Goal: Information Seeking & Learning: Learn about a topic

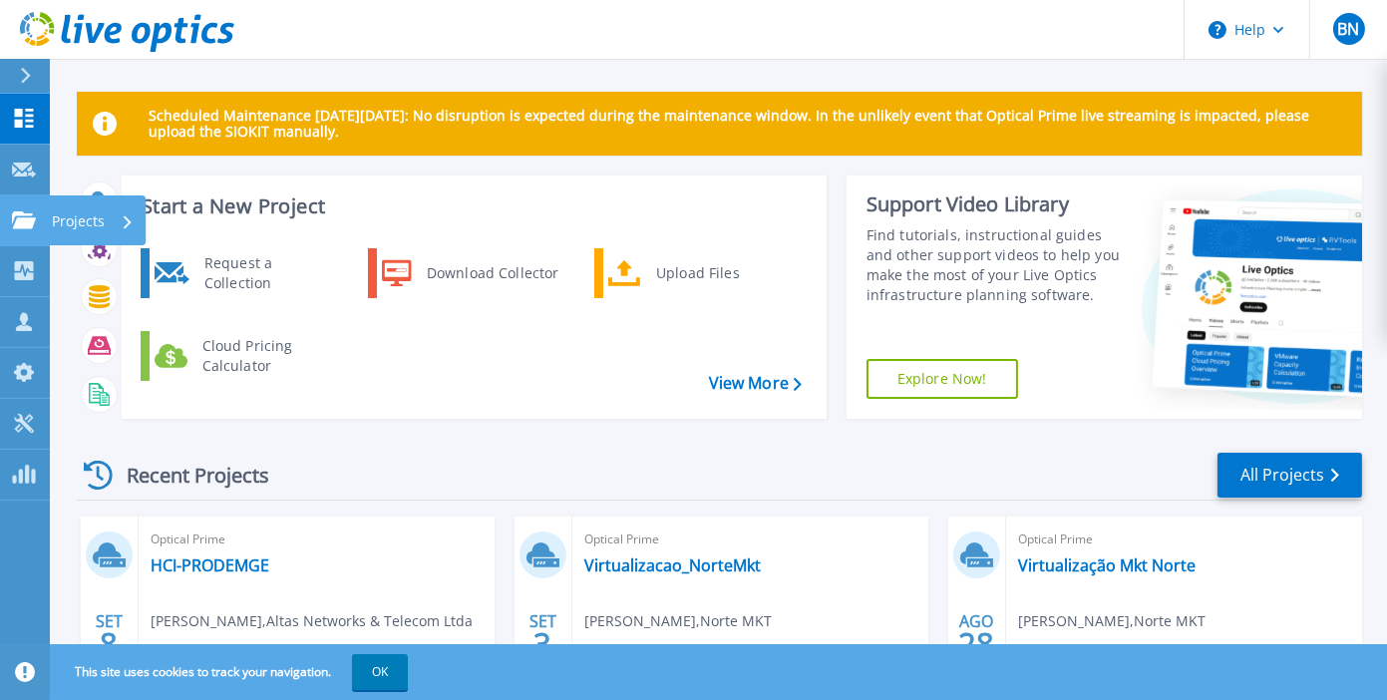
click at [27, 212] on icon at bounding box center [24, 219] width 24 height 17
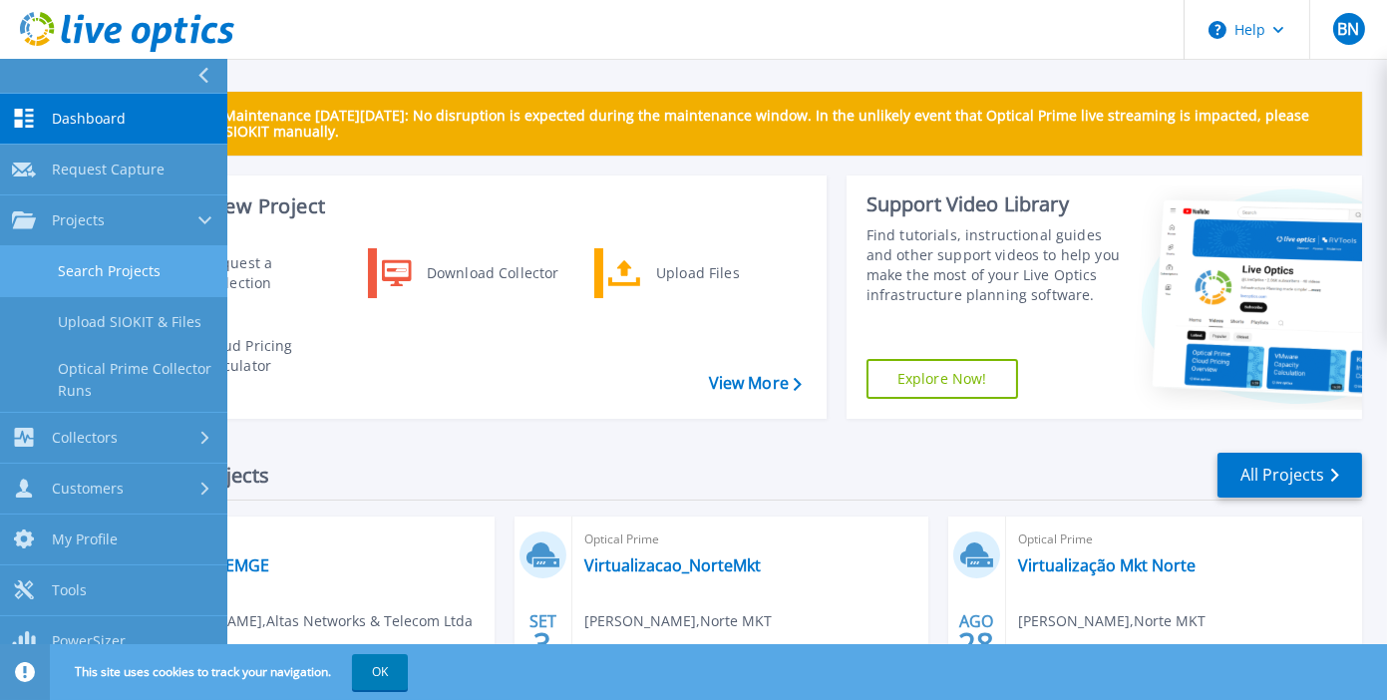
click at [103, 269] on link "Search Projects" at bounding box center [113, 271] width 227 height 51
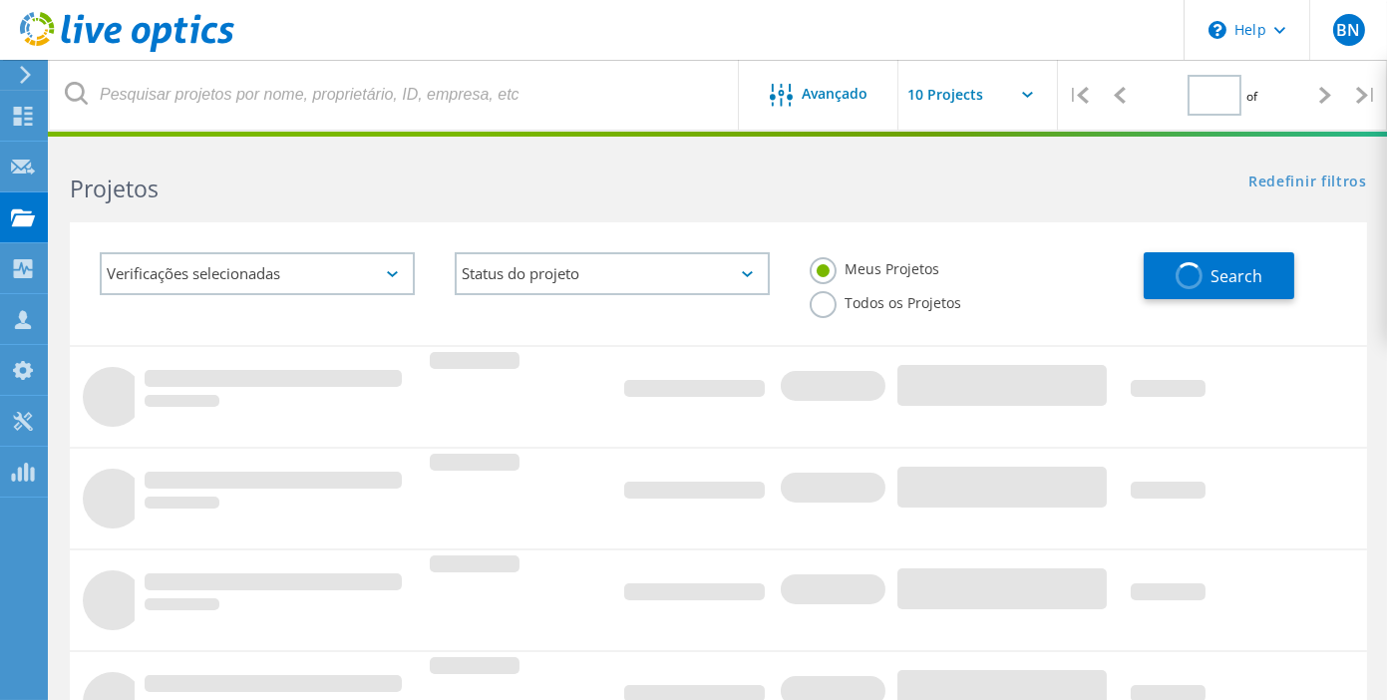
type input "1"
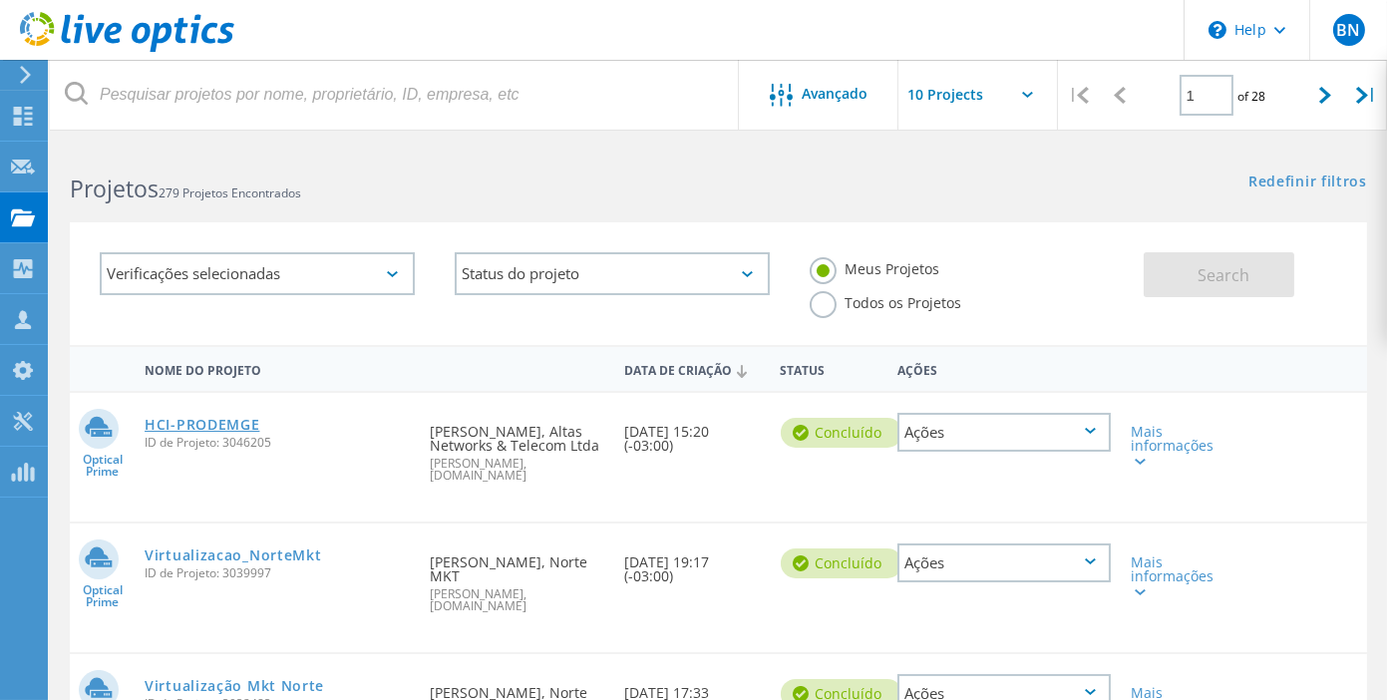
scroll to position [111, 0]
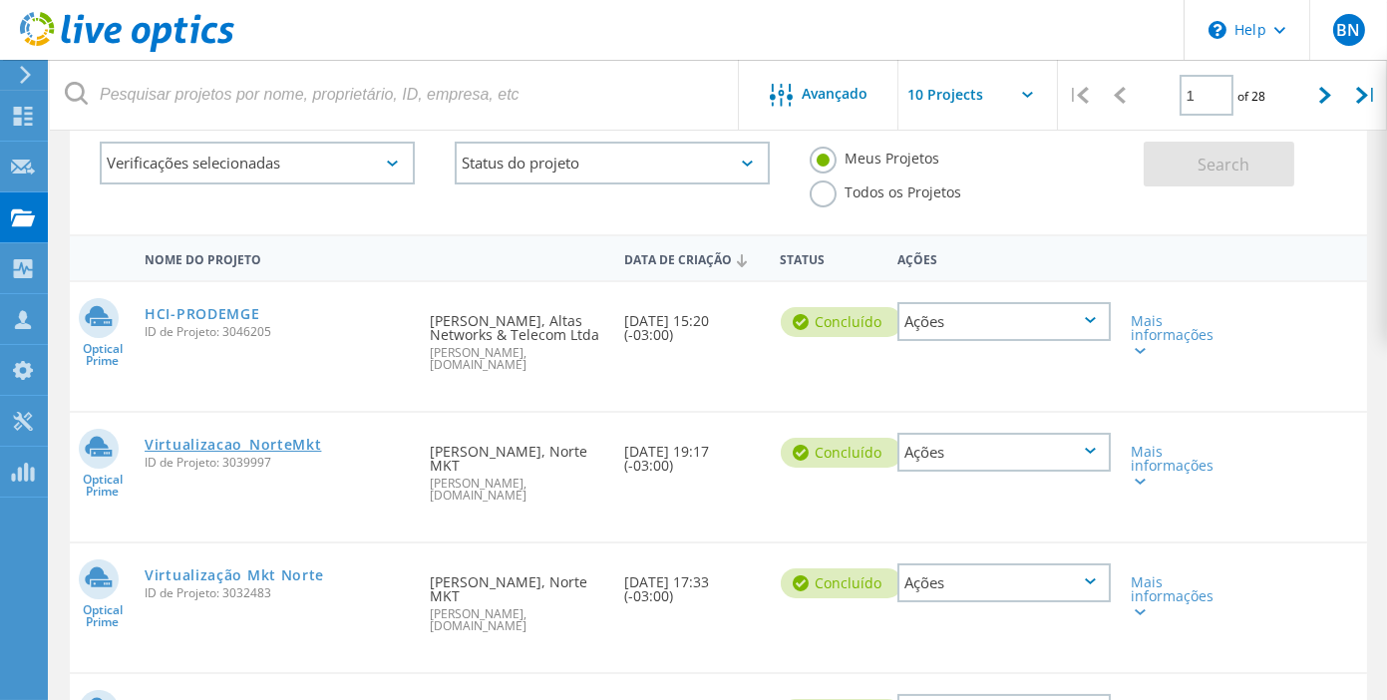
click at [211, 438] on link "Virtualizacao_NorteMkt" at bounding box center [233, 445] width 176 height 14
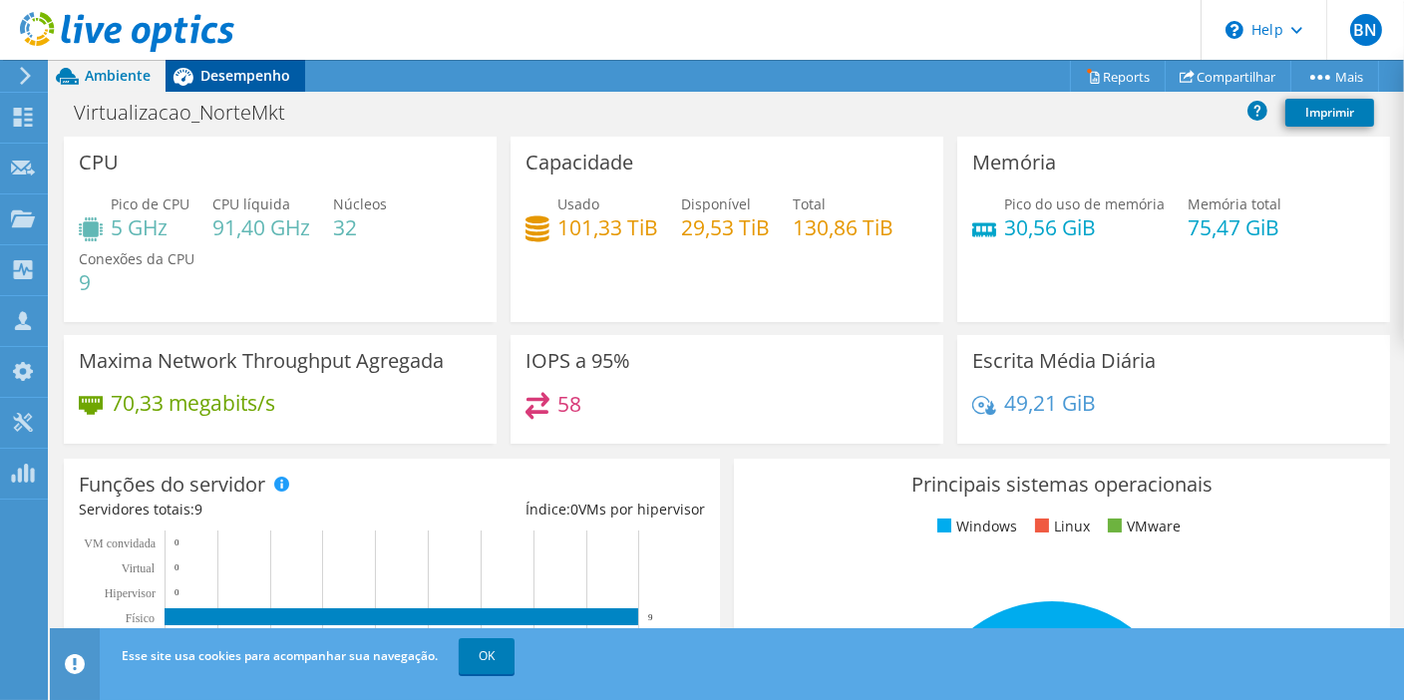
click at [214, 79] on span "Desempenho" at bounding box center [245, 75] width 90 height 19
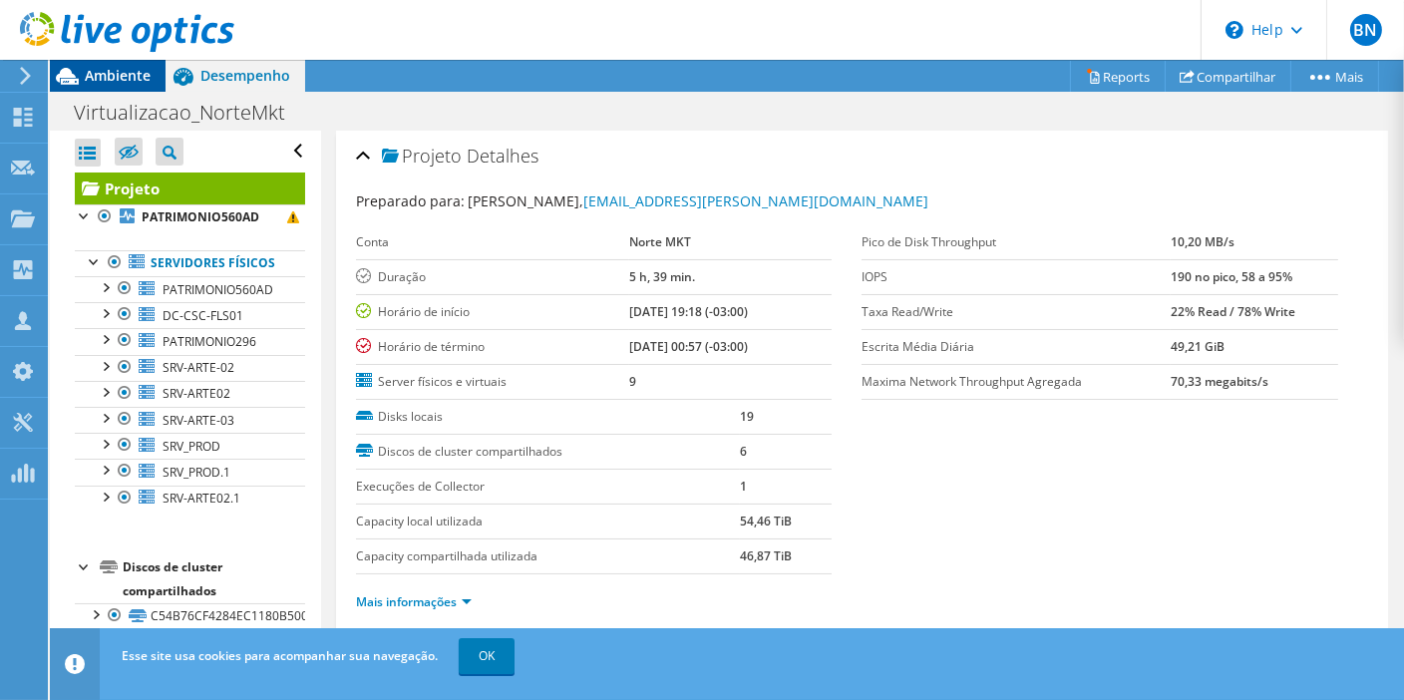
click at [131, 81] on span "Ambiente" at bounding box center [118, 75] width 66 height 19
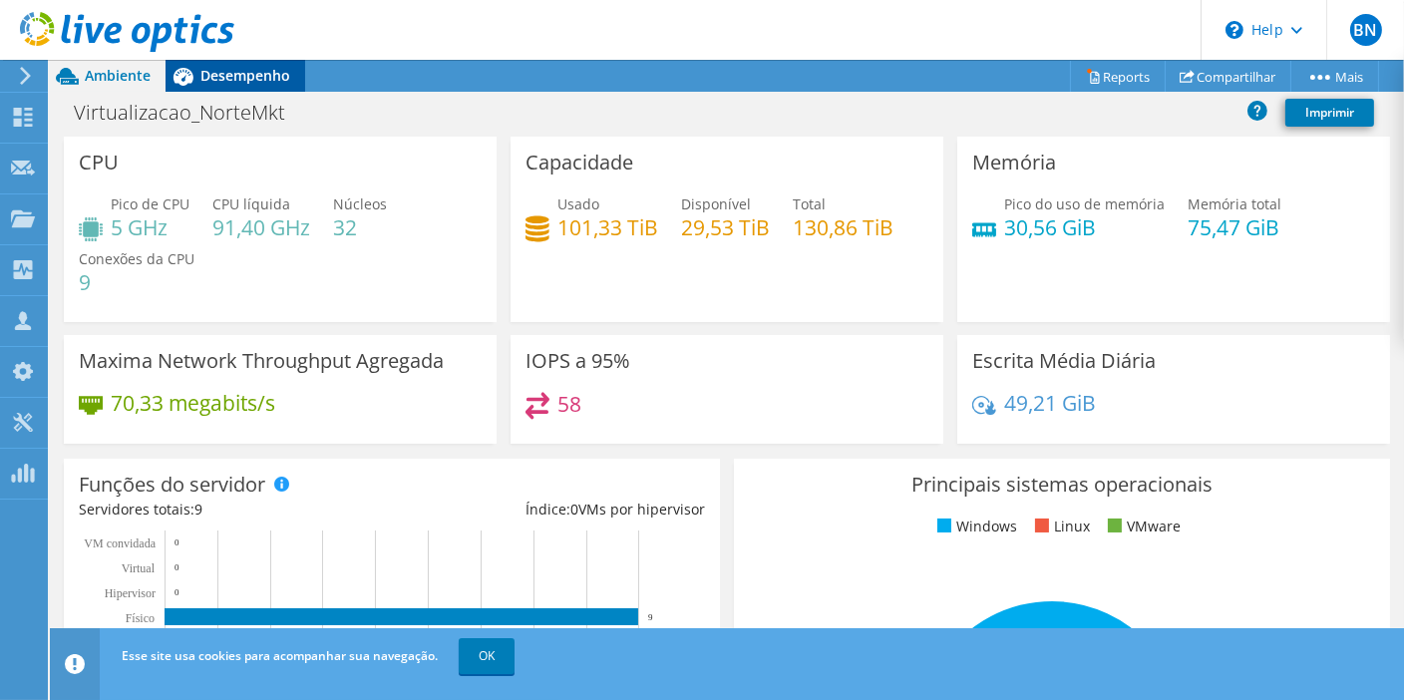
click at [251, 82] on span "Desempenho" at bounding box center [245, 75] width 90 height 19
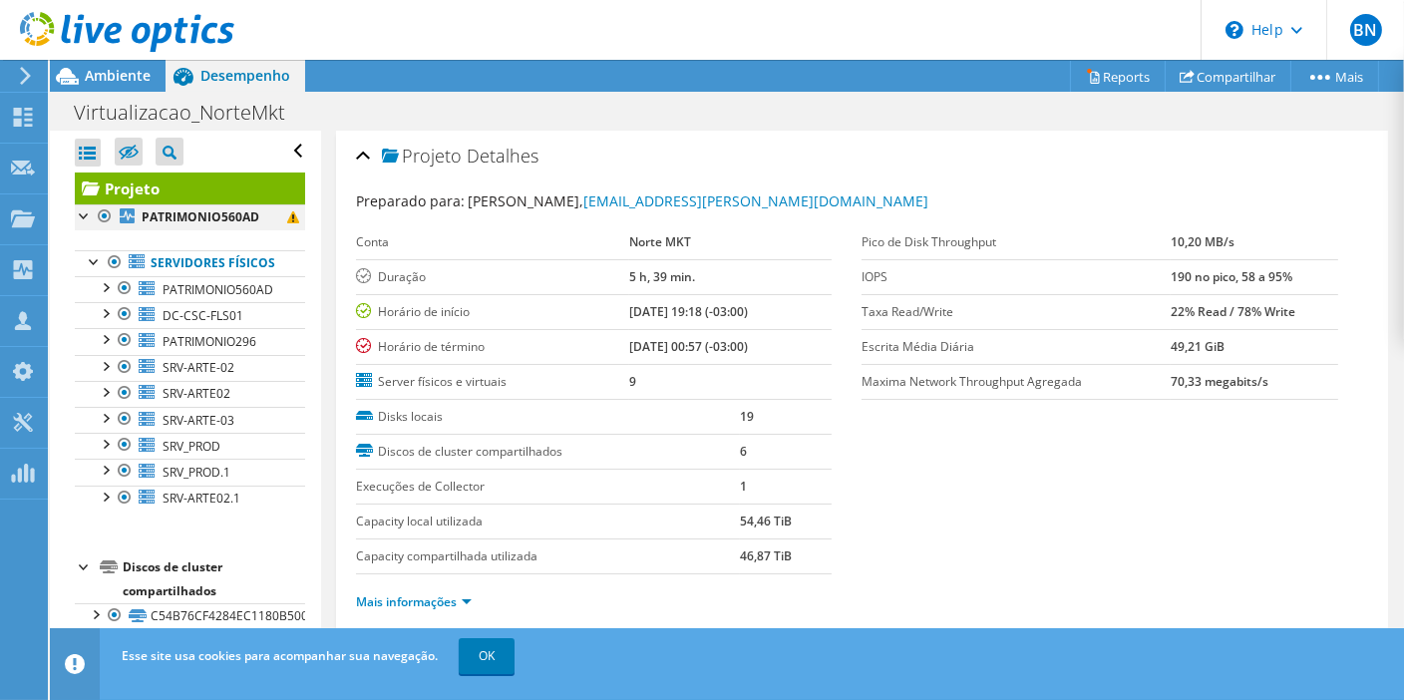
click at [80, 214] on div at bounding box center [85, 214] width 20 height 20
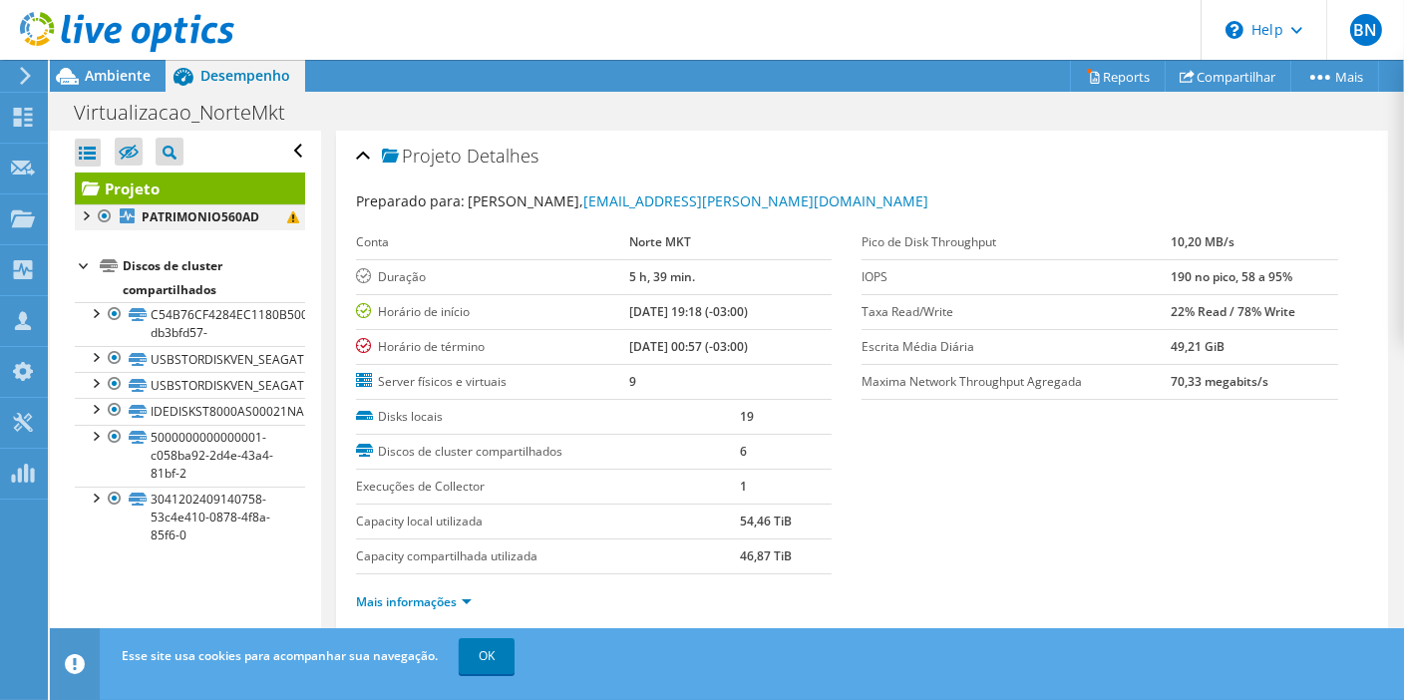
click at [82, 209] on div at bounding box center [85, 214] width 20 height 20
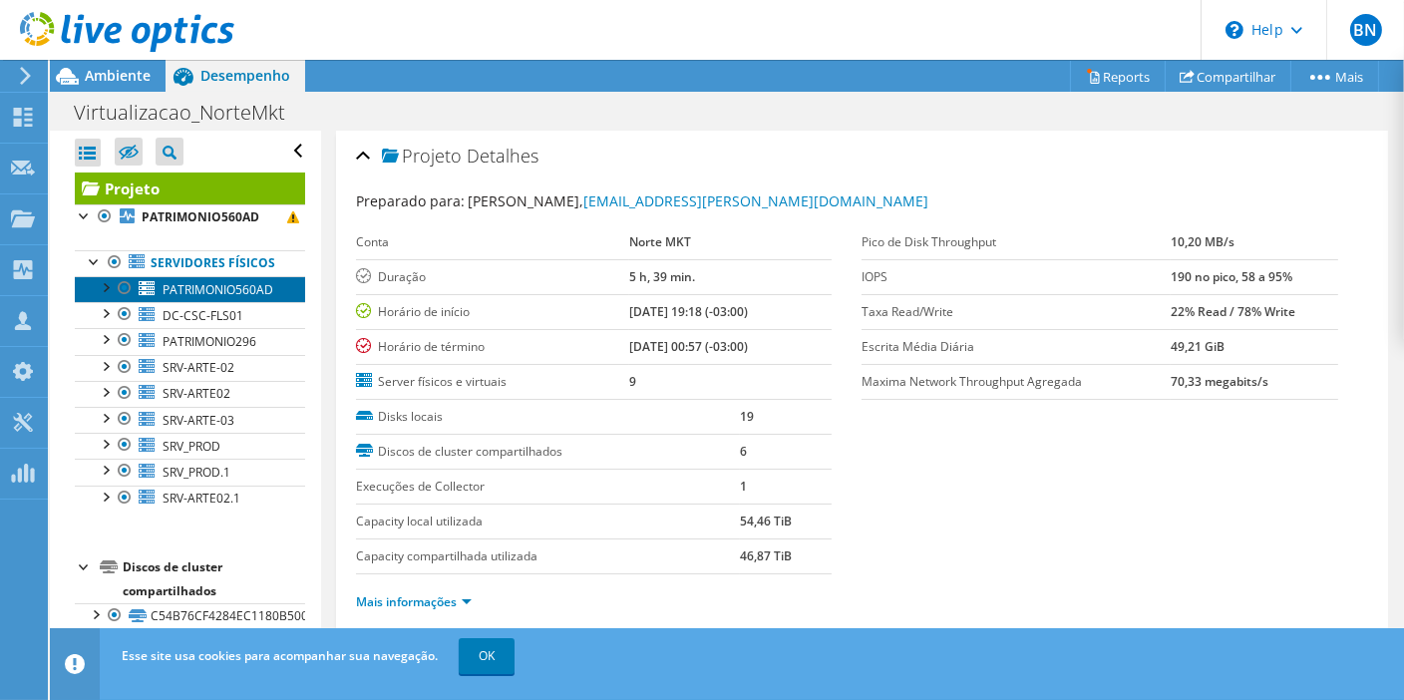
click at [261, 298] on span "PATRIMONIO560AD" at bounding box center [218, 289] width 111 height 17
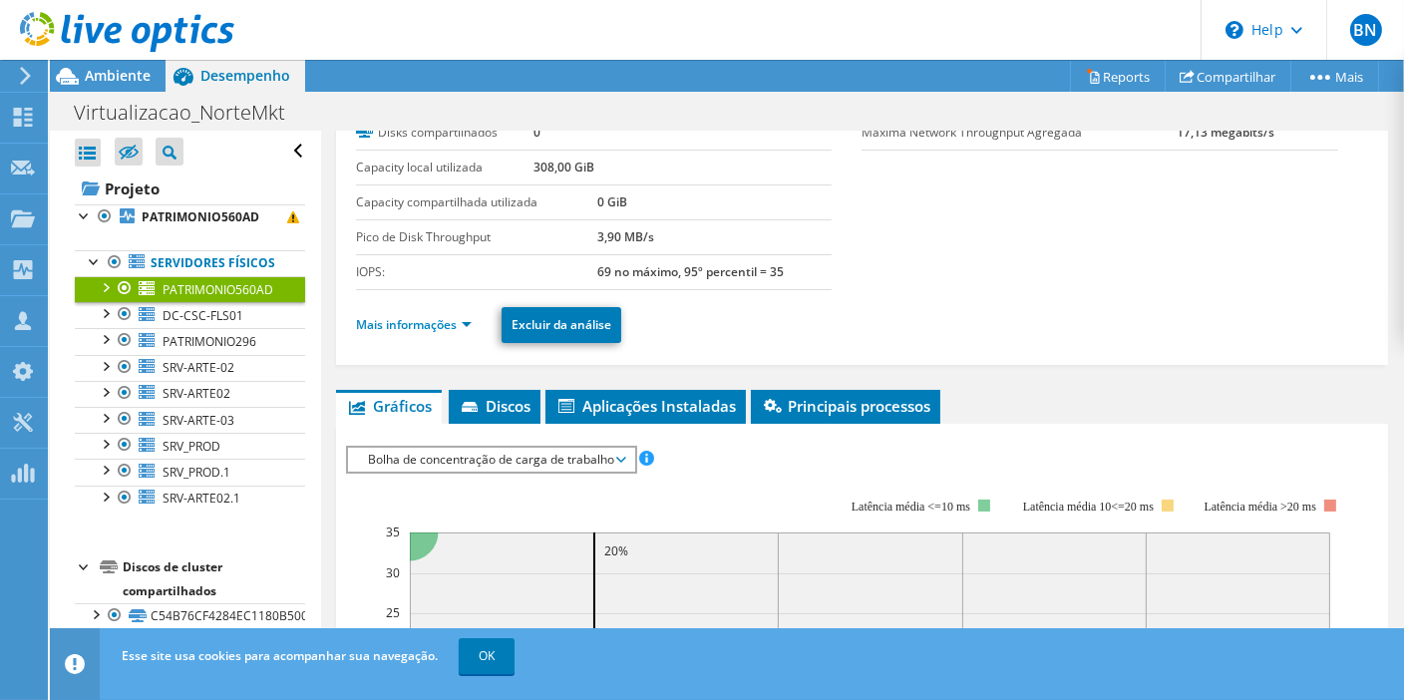
scroll to position [221, 0]
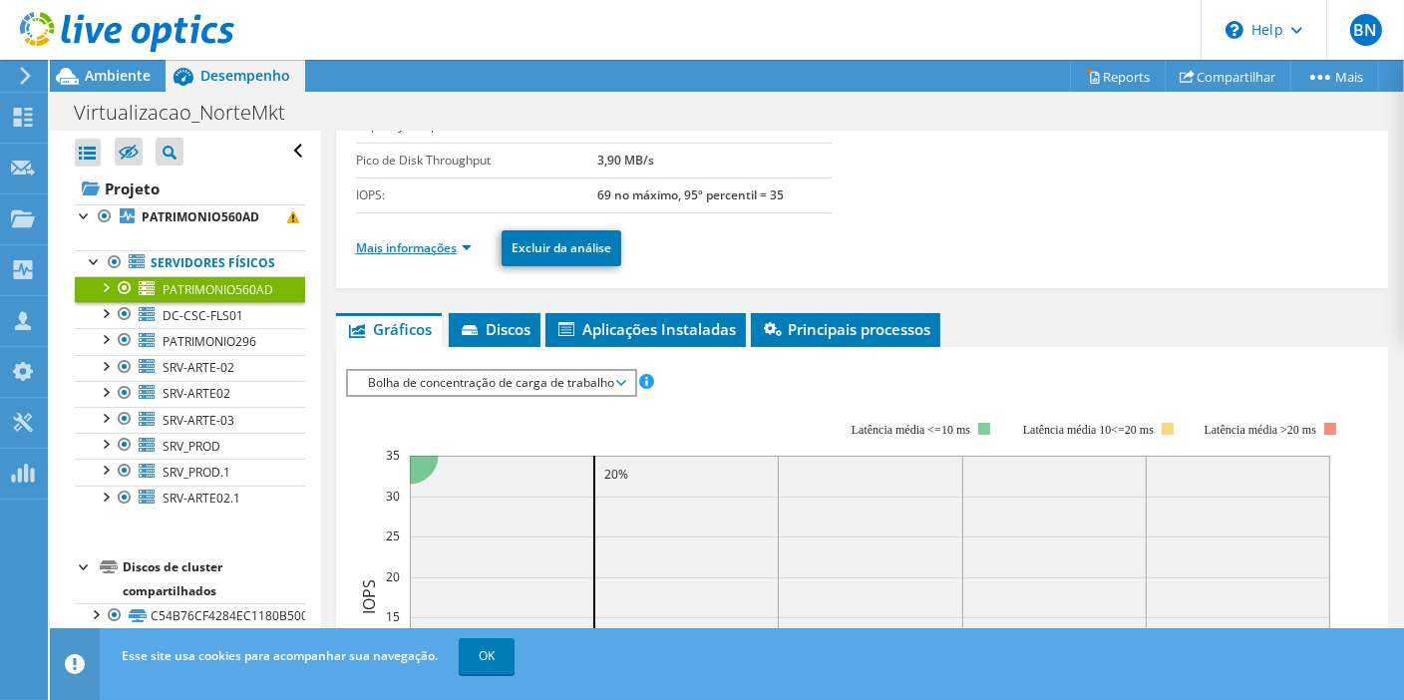
click at [466, 246] on link "Mais informações" at bounding box center [414, 247] width 116 height 17
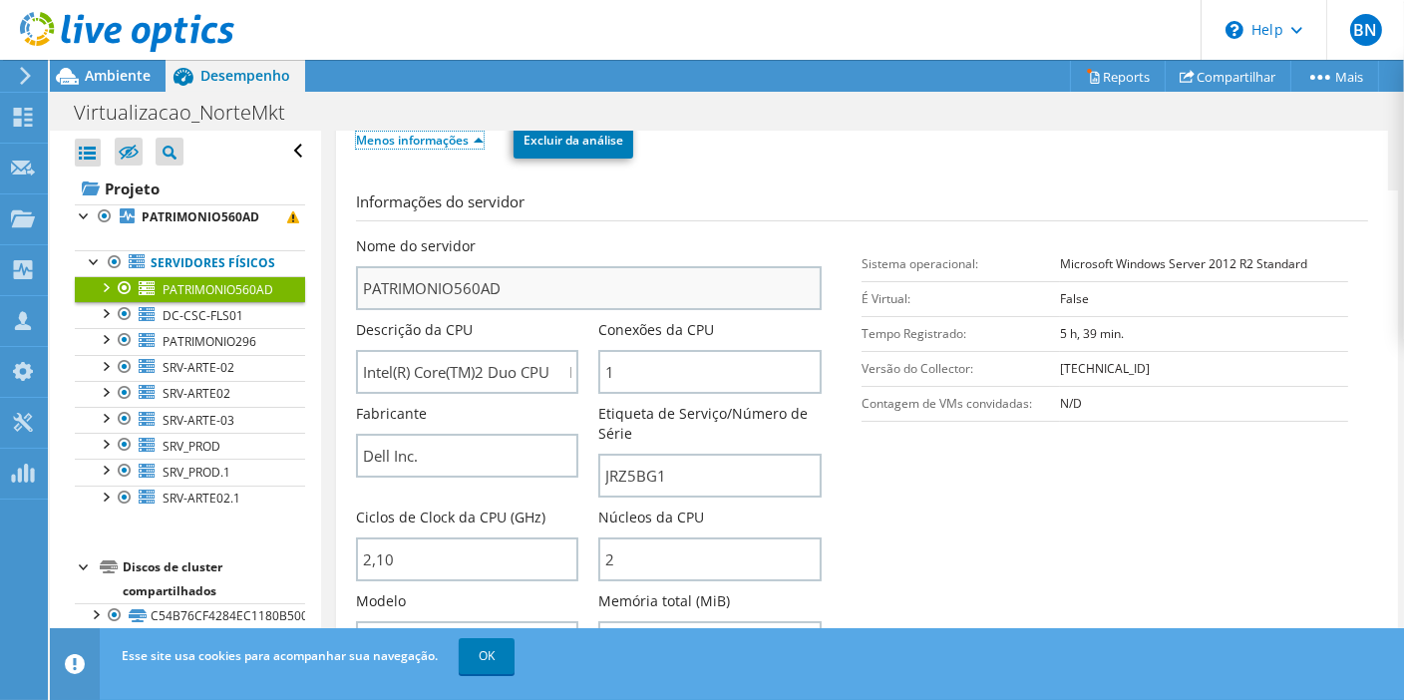
scroll to position [443, 0]
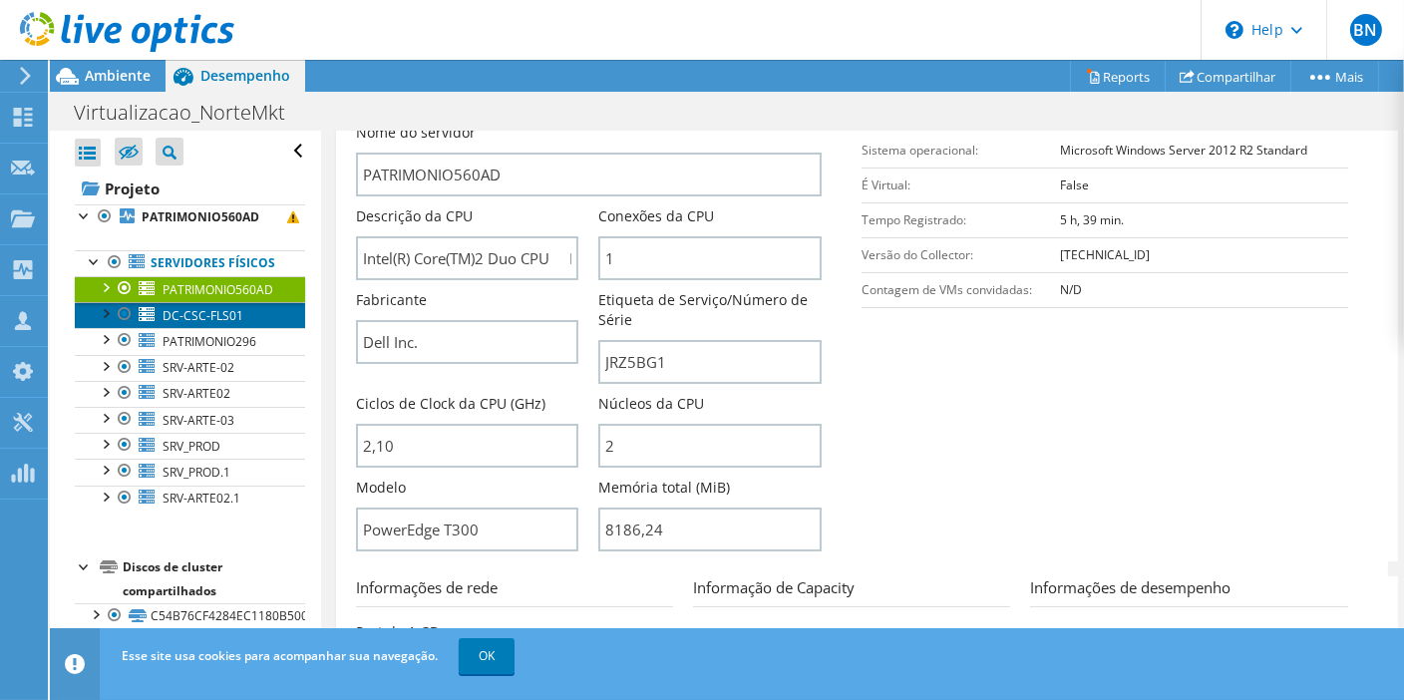
click at [224, 324] on span "DC-CSC-FLS01" at bounding box center [203, 315] width 81 height 17
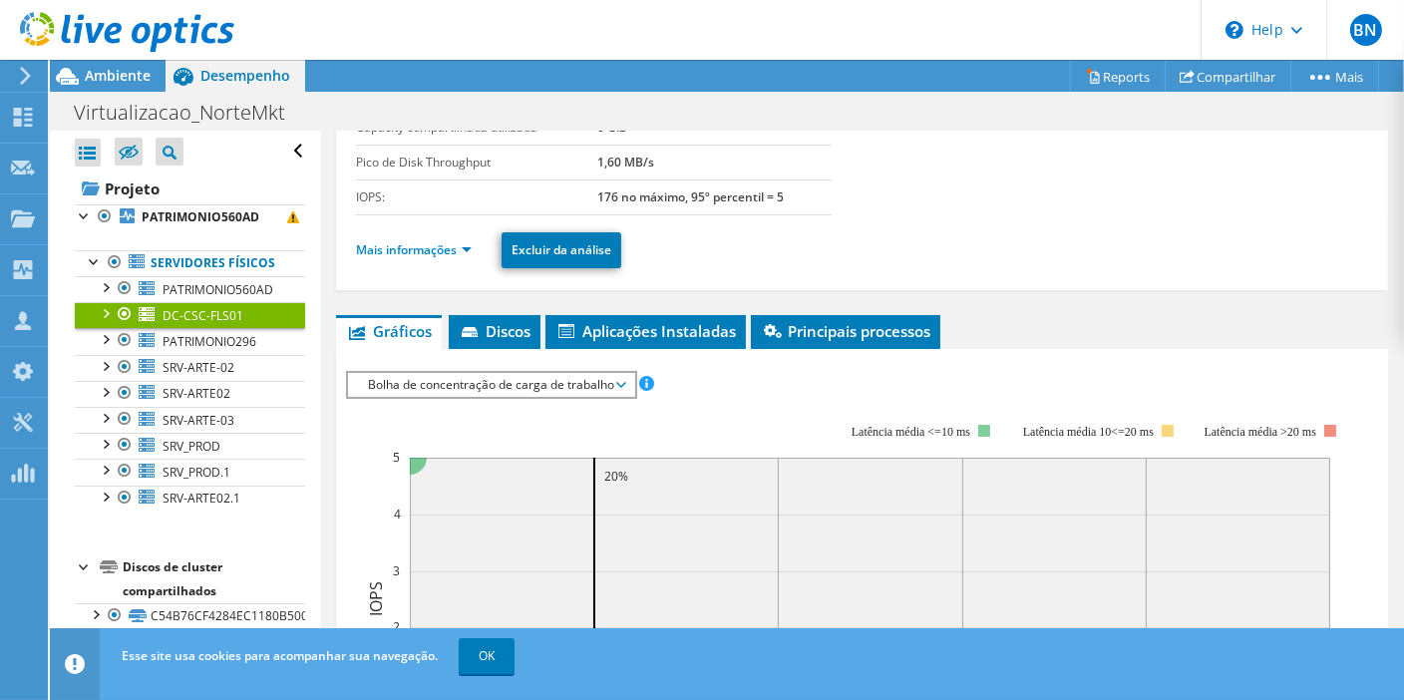
scroll to position [108, 0]
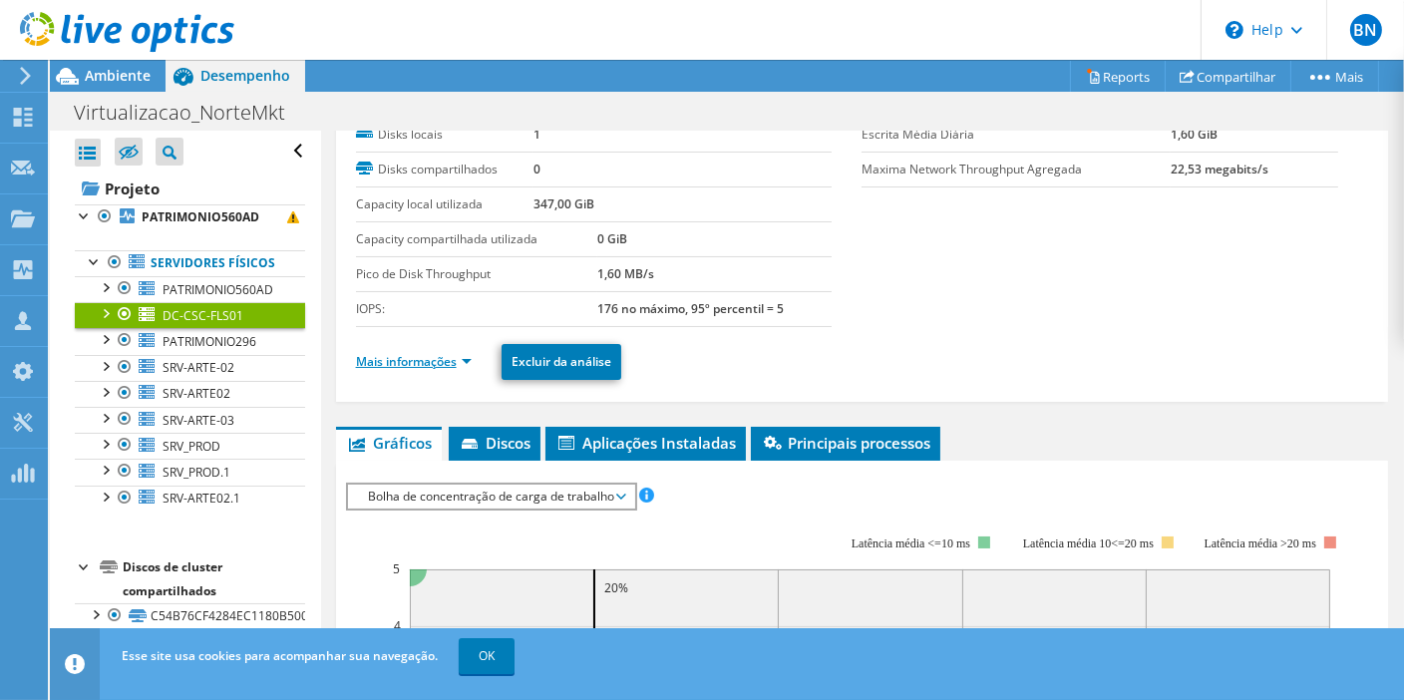
click at [457, 363] on link "Mais informações" at bounding box center [414, 361] width 116 height 17
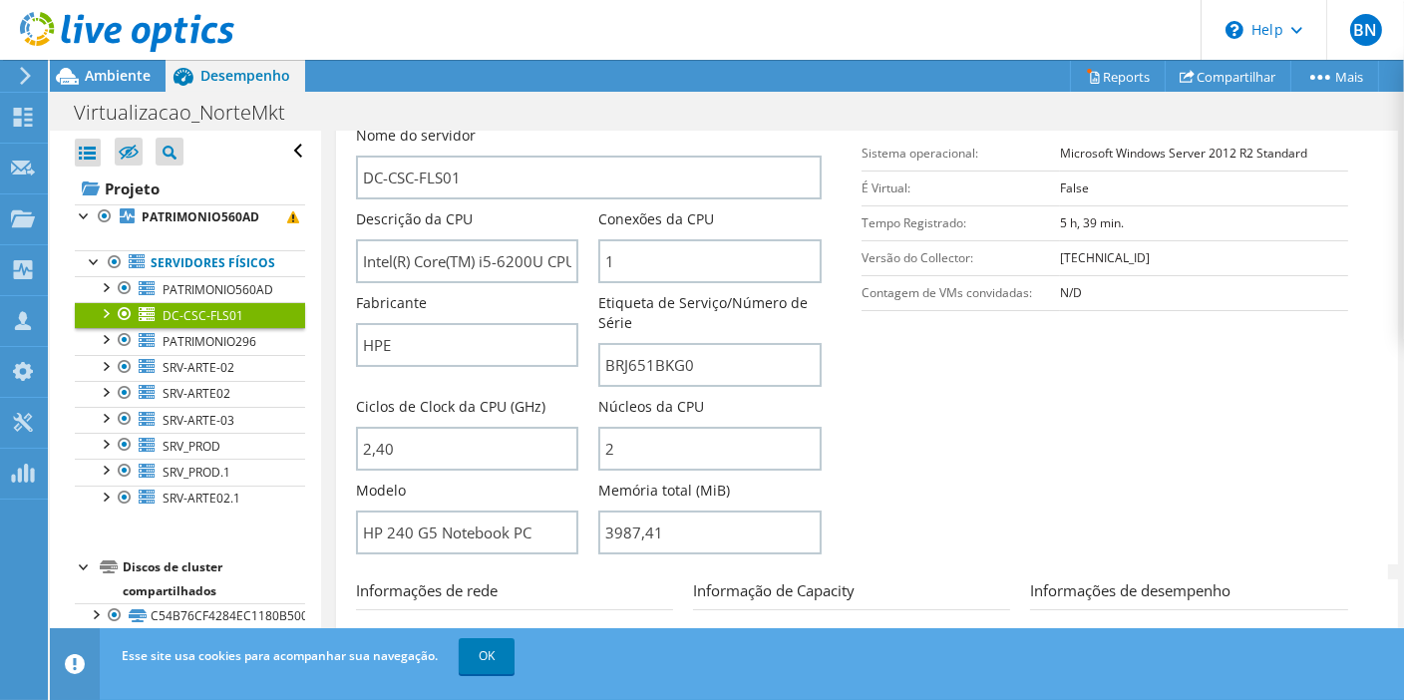
scroll to position [441, 0]
click at [224, 350] on span "PATRIMONIO296" at bounding box center [210, 341] width 94 height 17
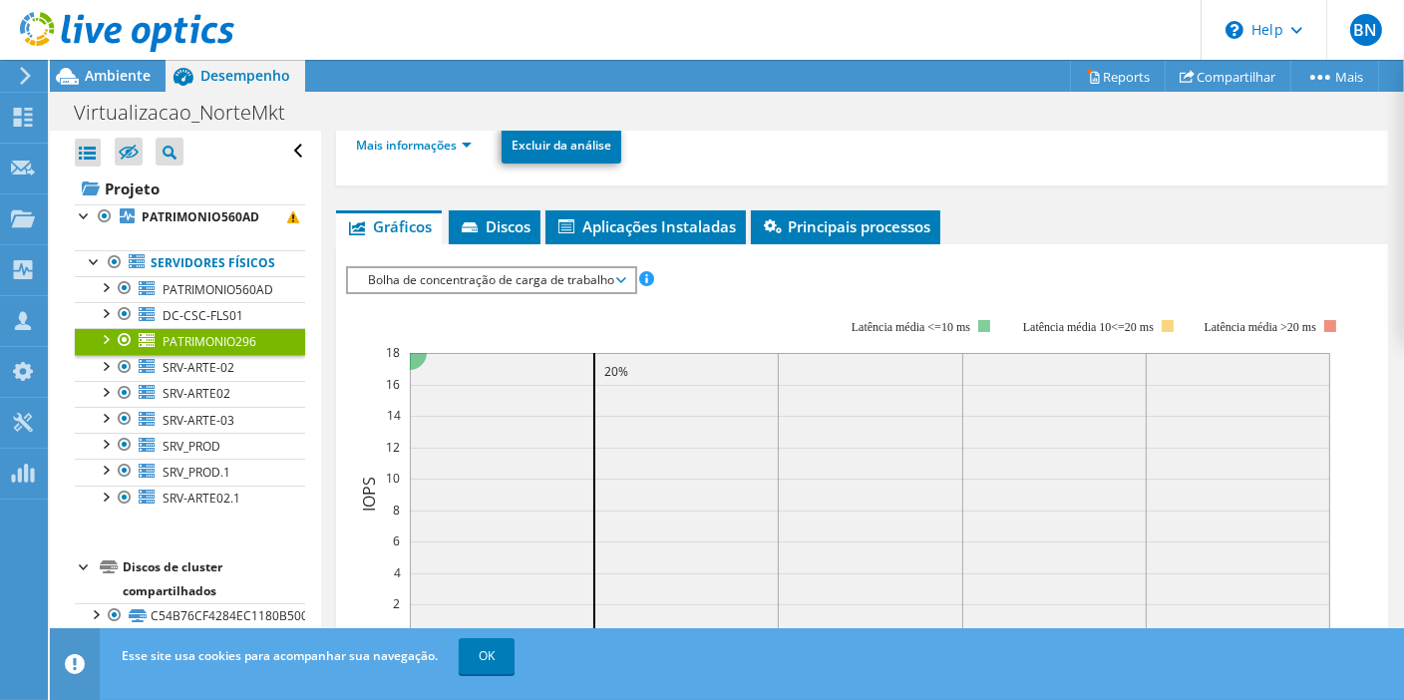
scroll to position [209, 0]
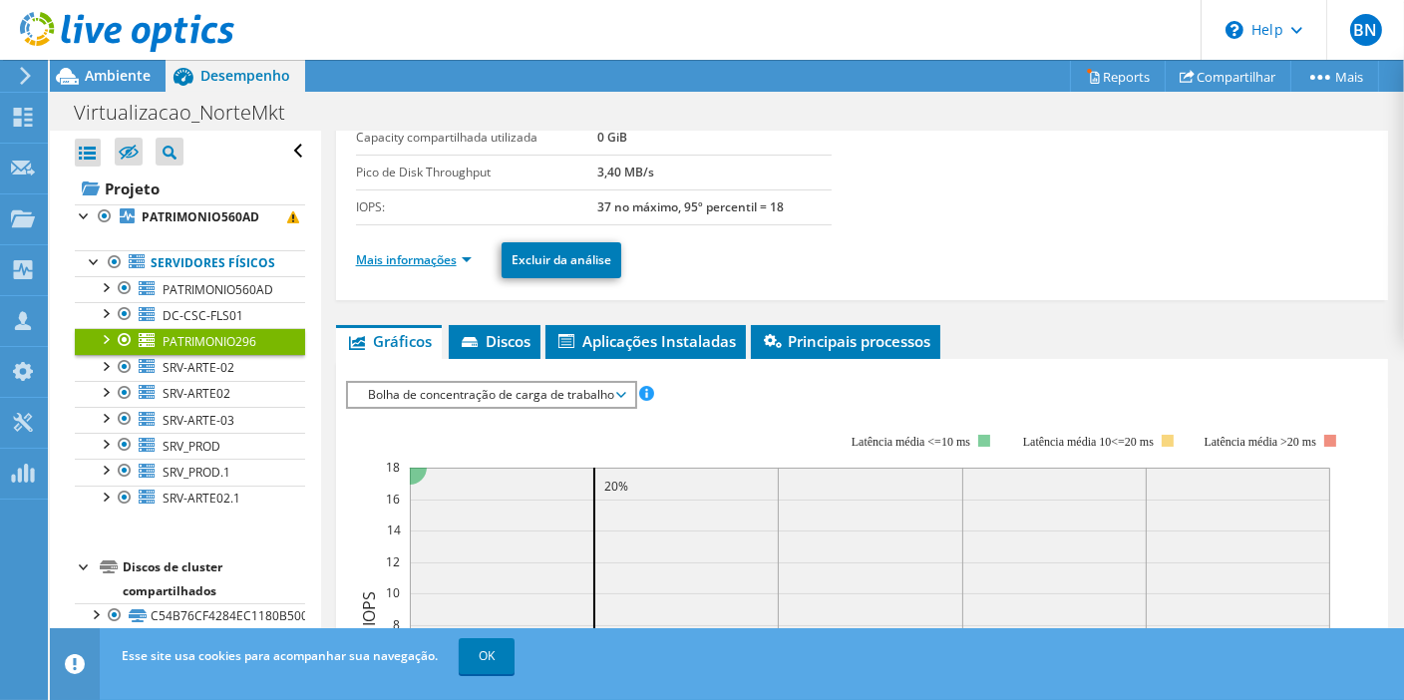
click at [468, 256] on link "Mais informações" at bounding box center [414, 259] width 116 height 17
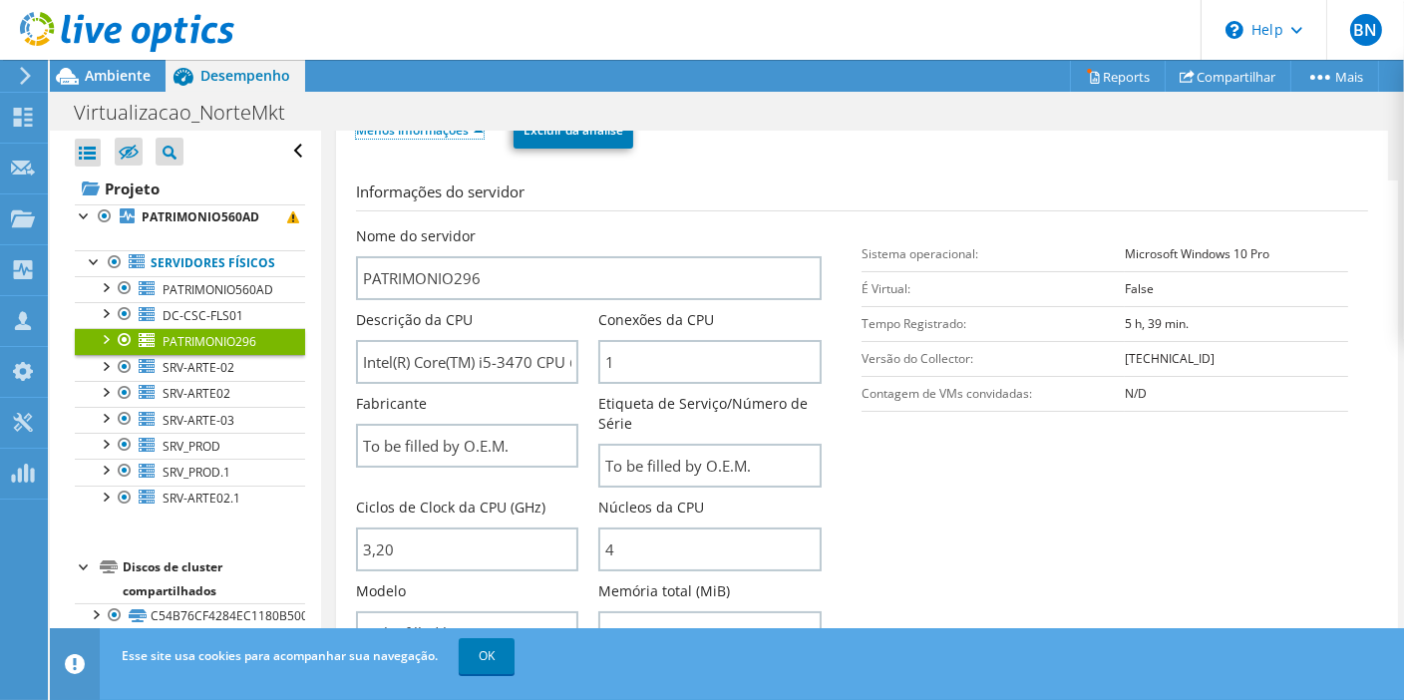
scroll to position [431, 0]
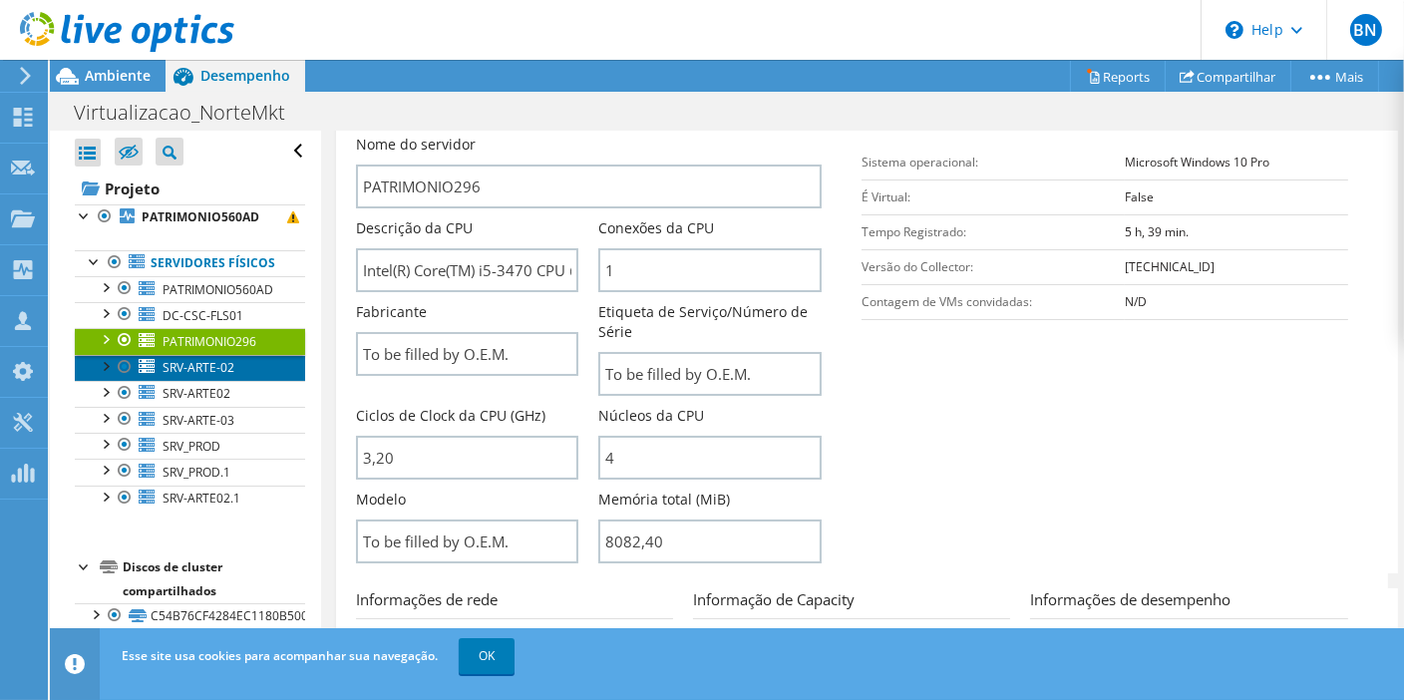
click at [201, 376] on span "SRV-ARTE-02" at bounding box center [199, 367] width 72 height 17
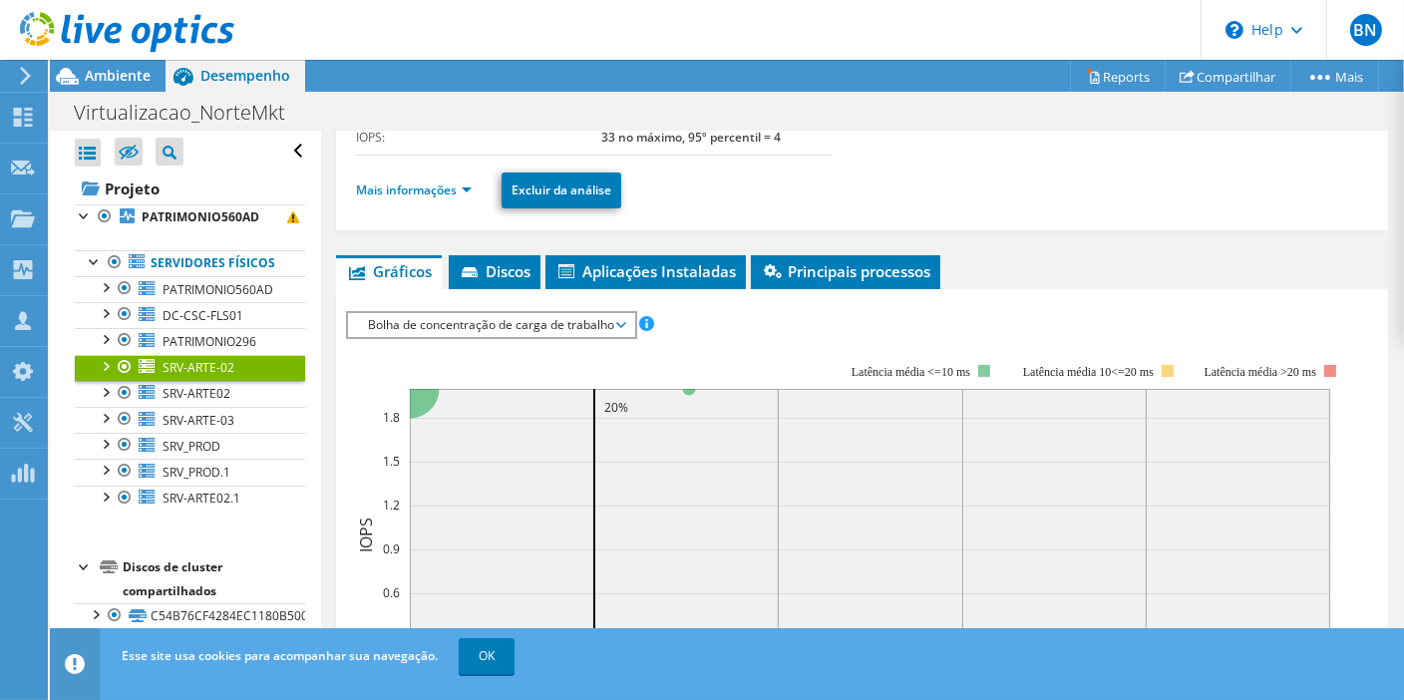
scroll to position [190, 0]
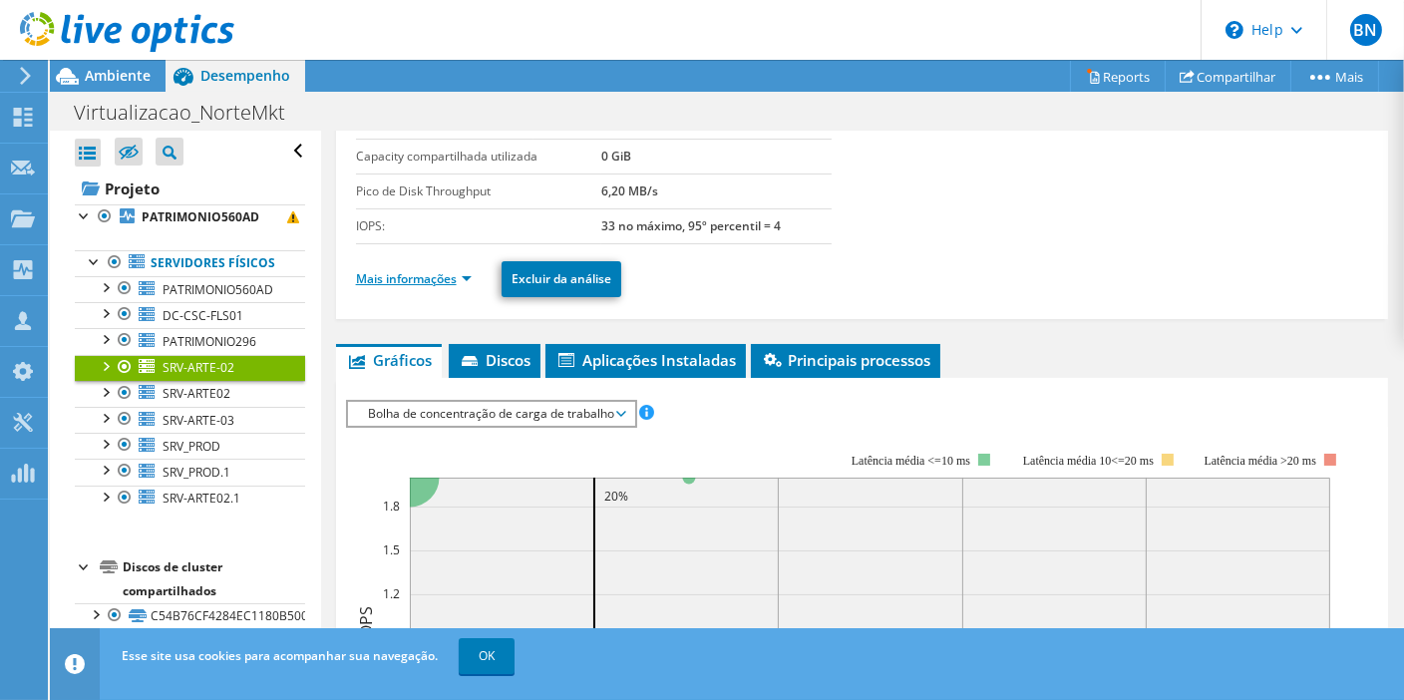
click at [469, 282] on link "Mais informações" at bounding box center [414, 278] width 116 height 17
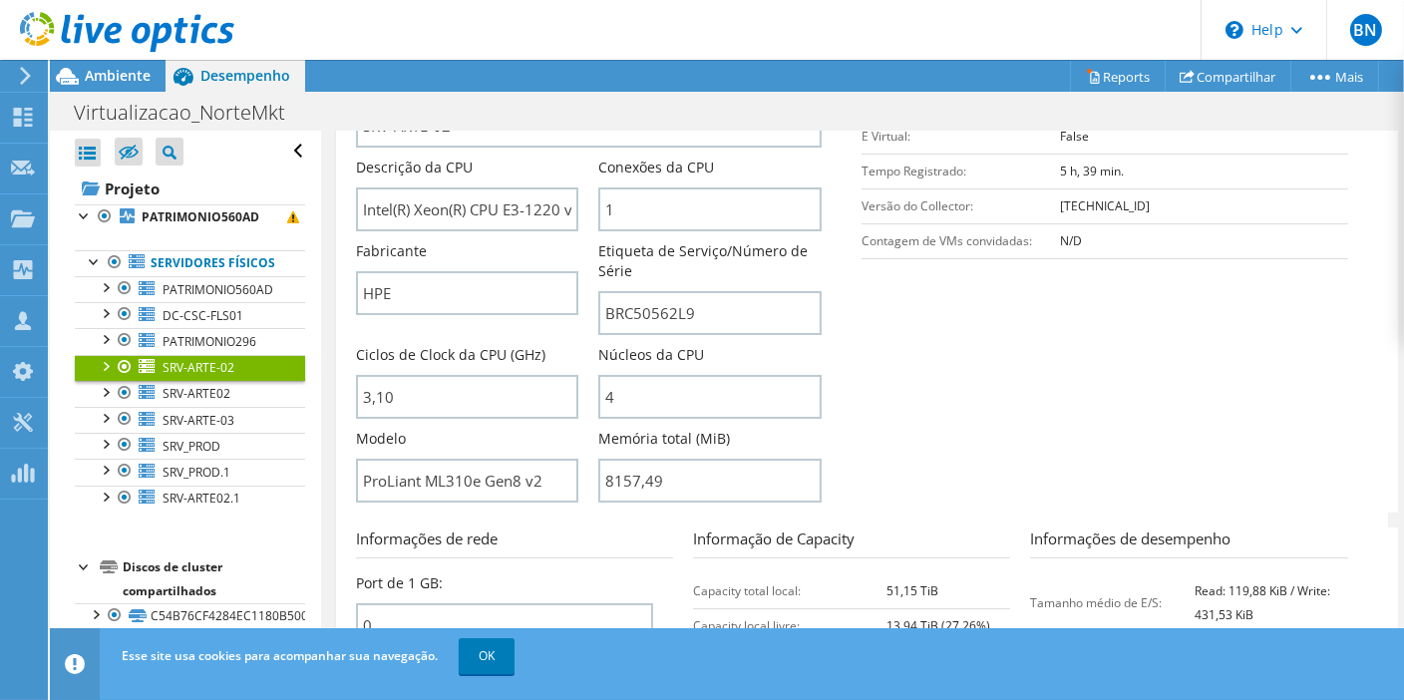
scroll to position [522, 0]
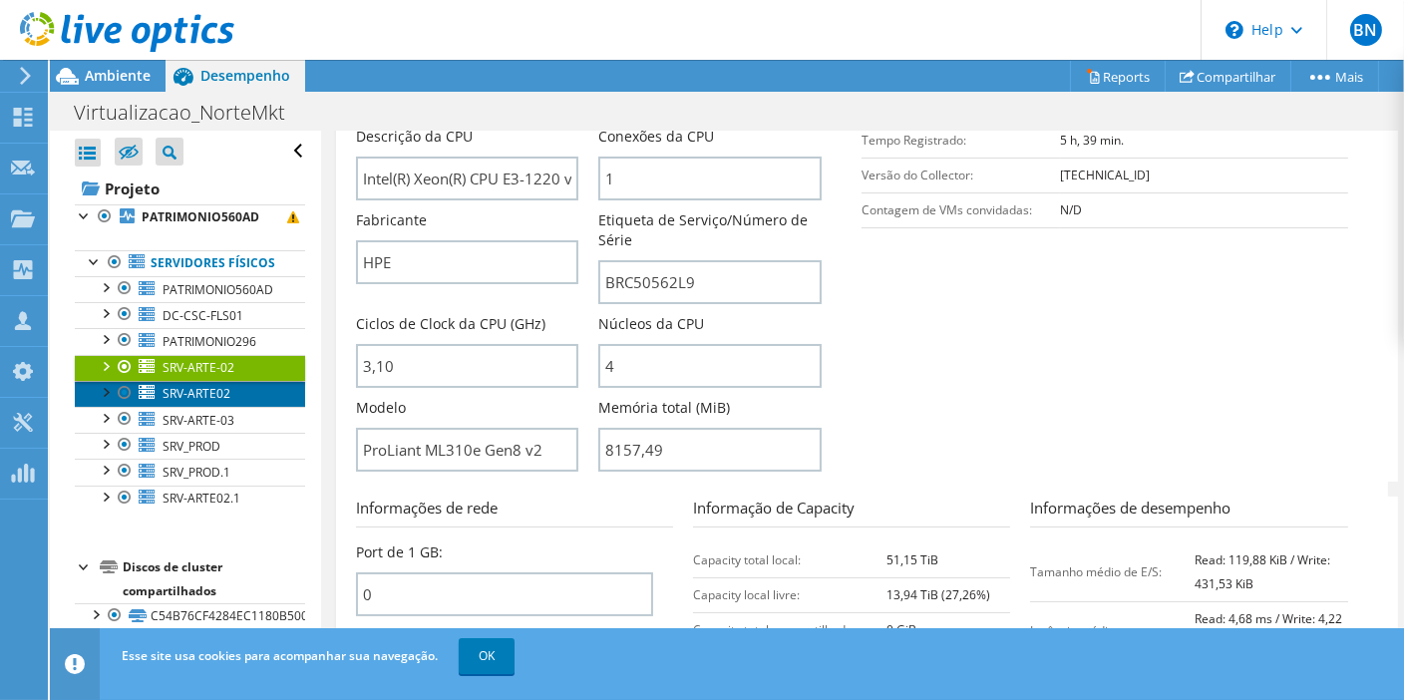
click at [215, 402] on span "SRV-ARTE02" at bounding box center [197, 393] width 68 height 17
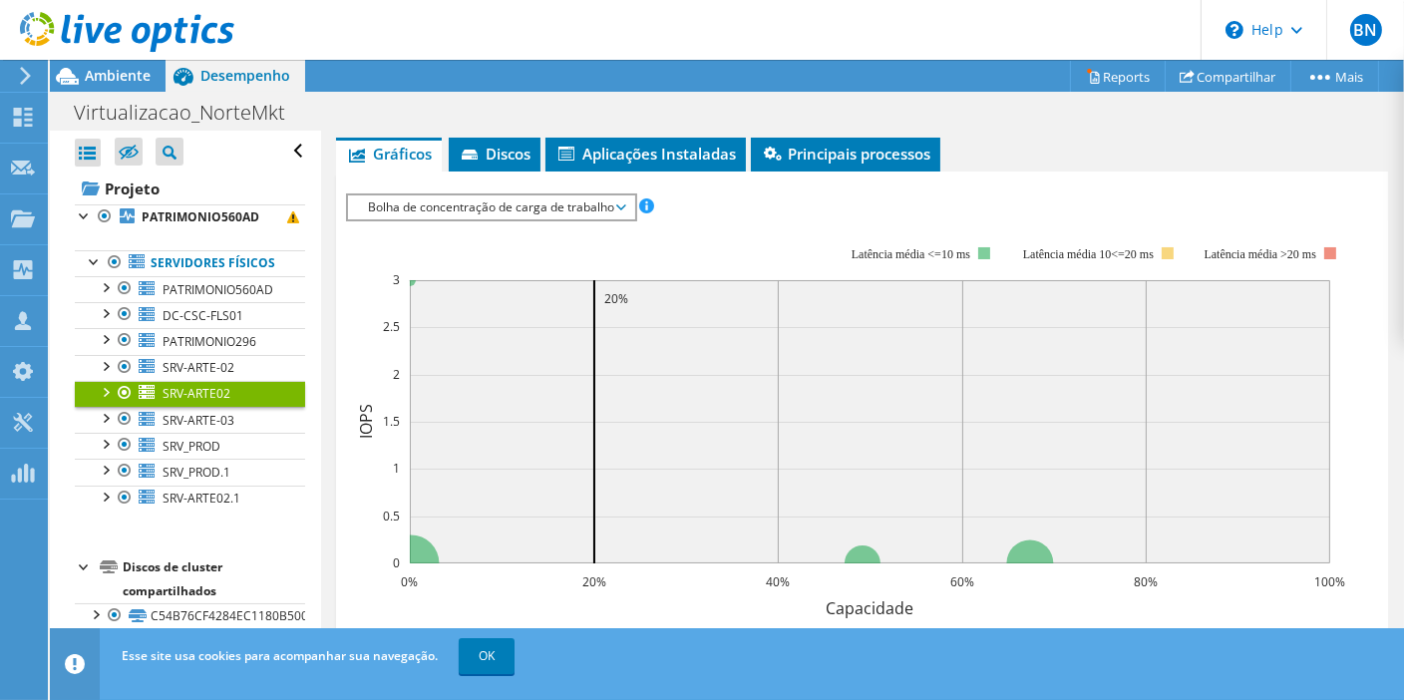
scroll to position [286, 0]
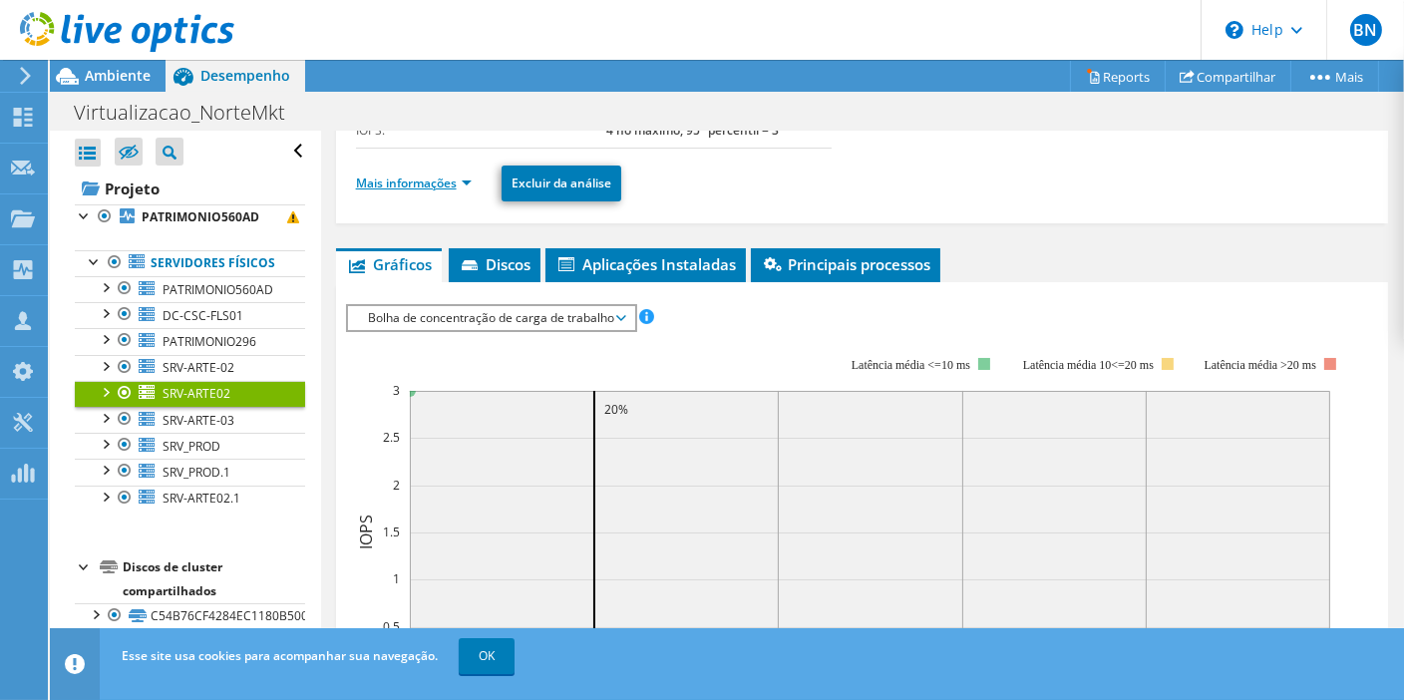
click at [465, 178] on link "Mais informações" at bounding box center [414, 182] width 116 height 17
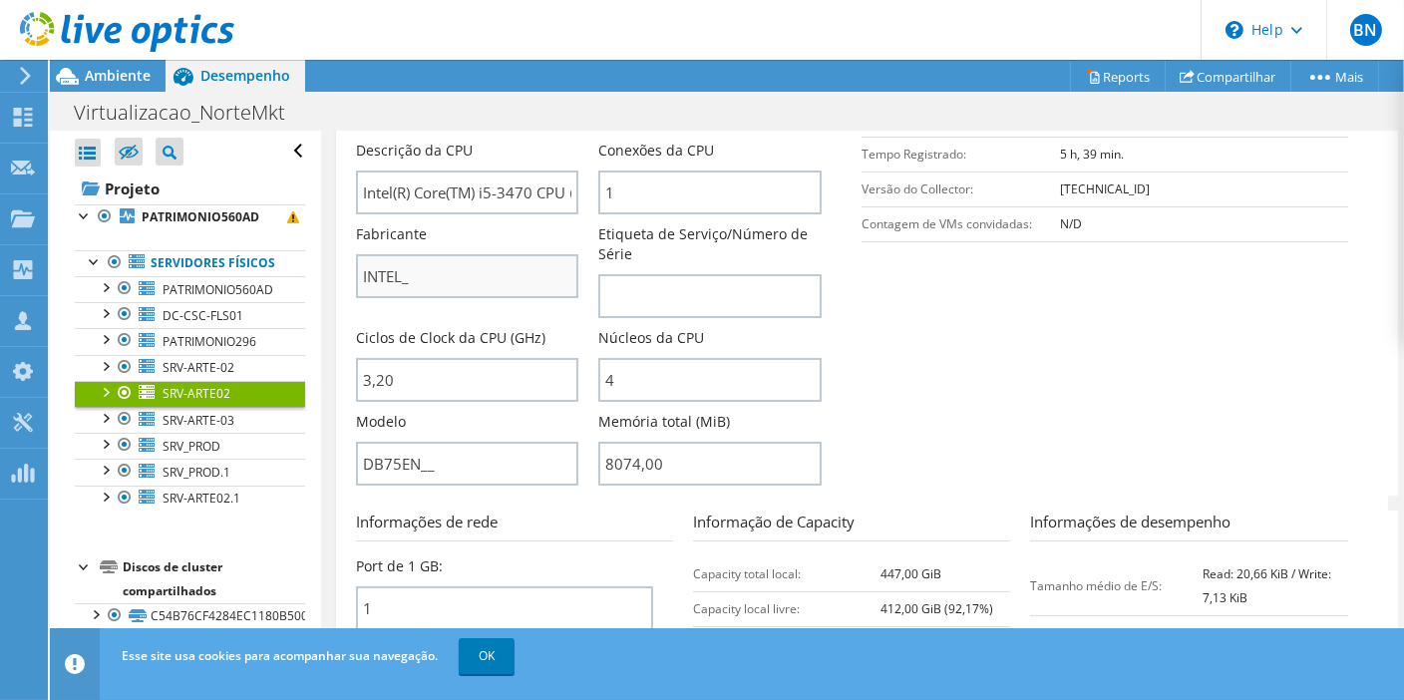
scroll to position [508, 0]
click at [196, 429] on span "SRV-ARTE-03" at bounding box center [199, 420] width 72 height 17
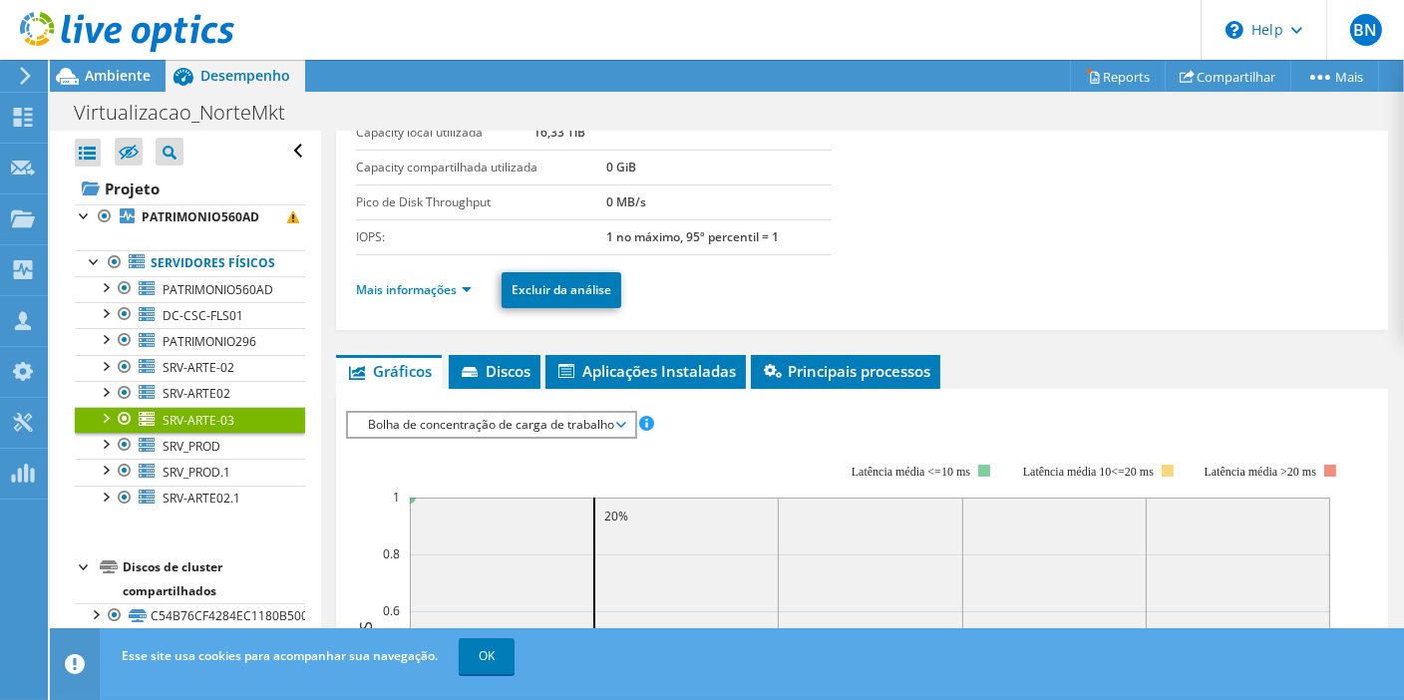
scroll to position [159, 0]
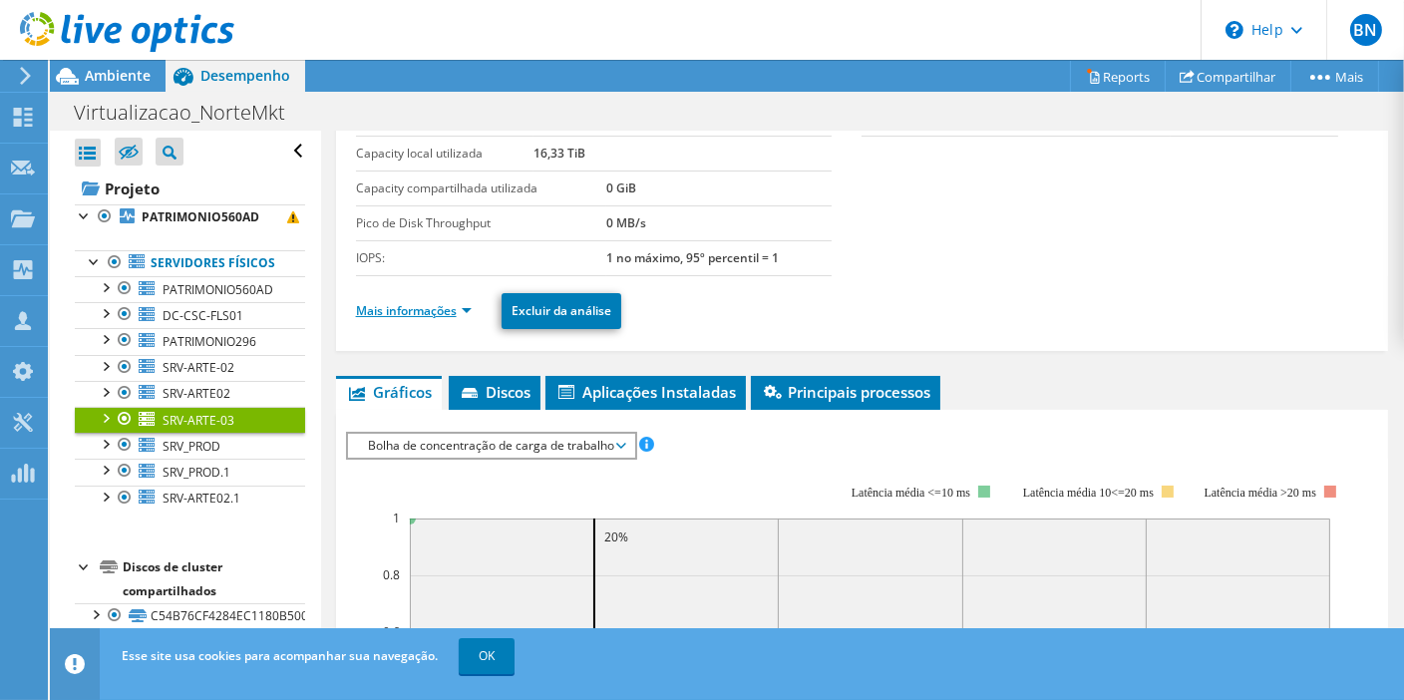
click at [464, 306] on link "Mais informações" at bounding box center [414, 310] width 116 height 17
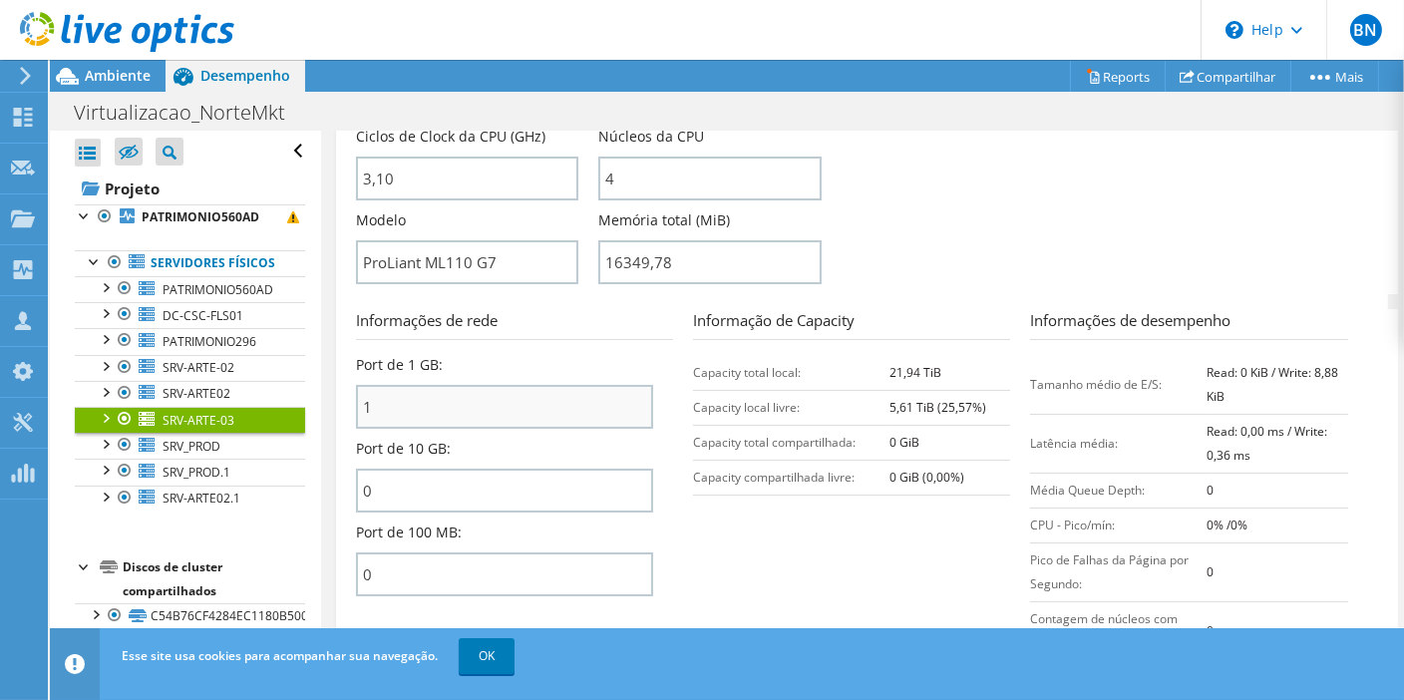
scroll to position [712, 0]
click at [188, 455] on span "SRV_PROD" at bounding box center [192, 446] width 58 height 17
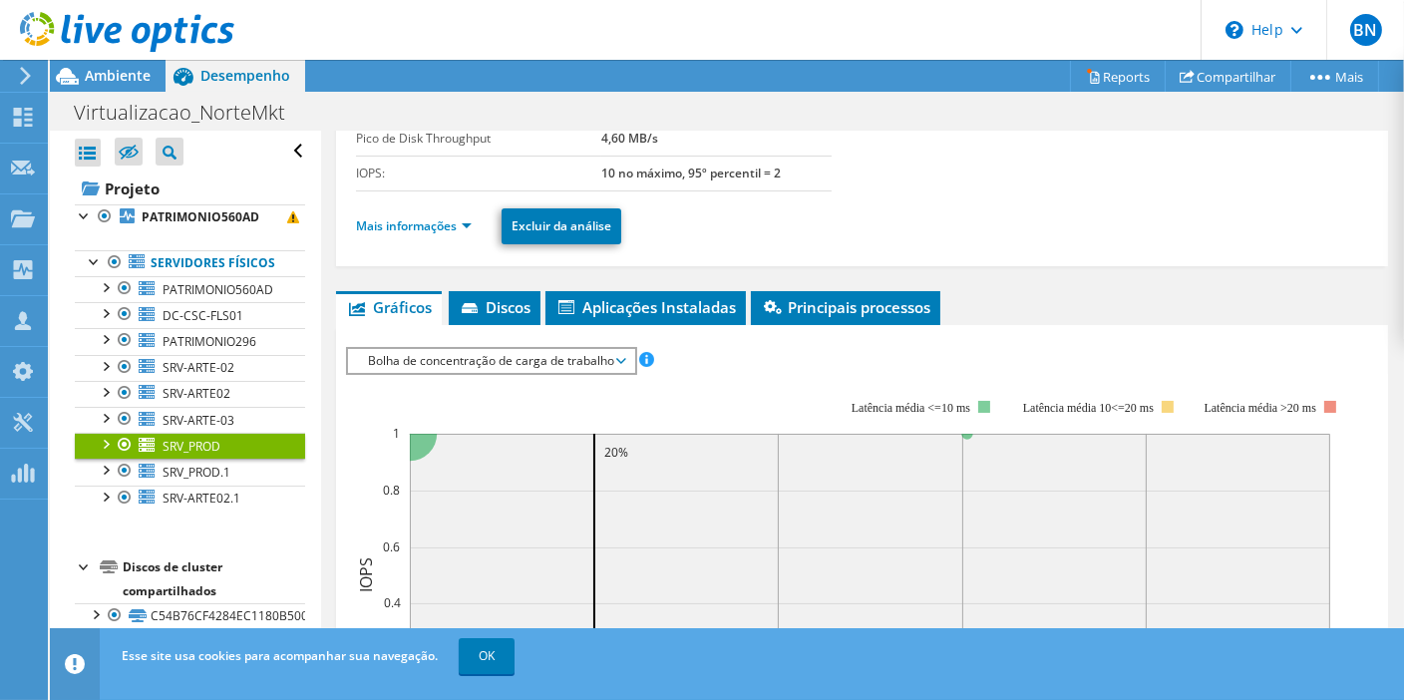
scroll to position [242, 0]
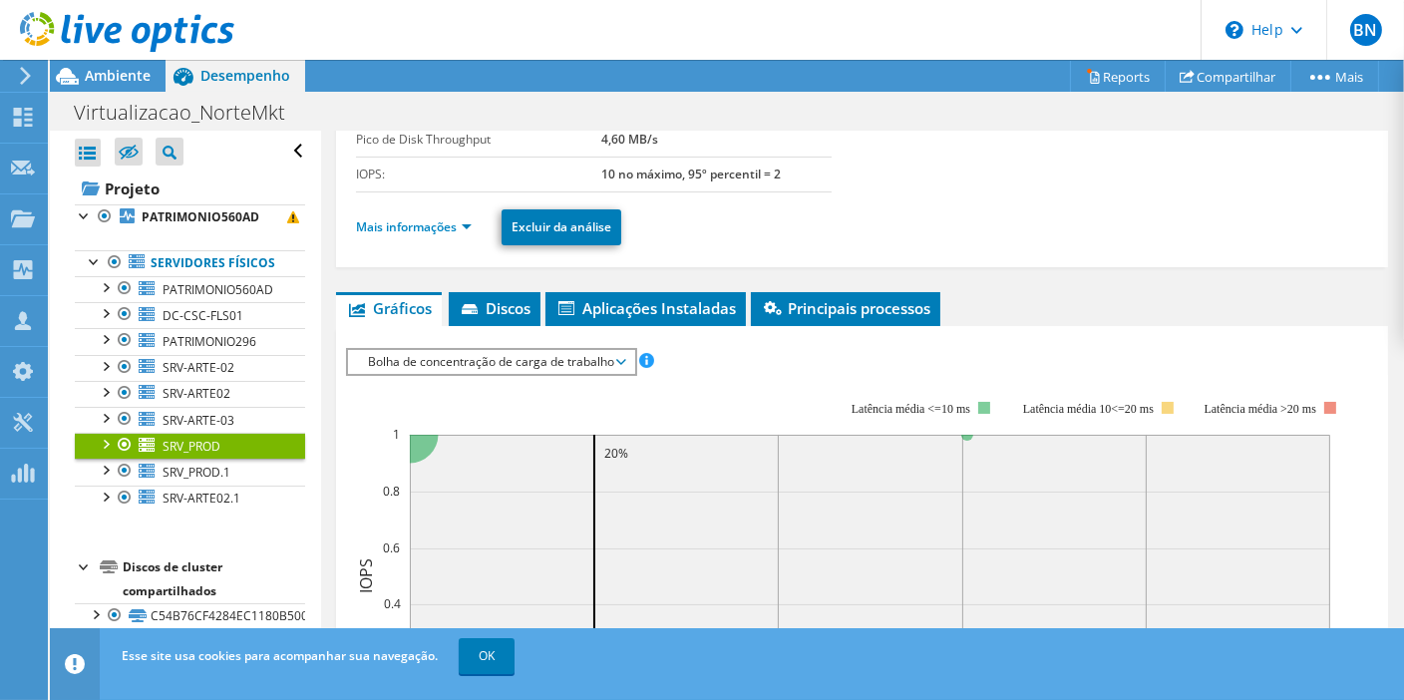
click at [468, 216] on li "Mais informações" at bounding box center [420, 227] width 128 height 22
click at [468, 225] on link "Mais informações" at bounding box center [414, 226] width 116 height 17
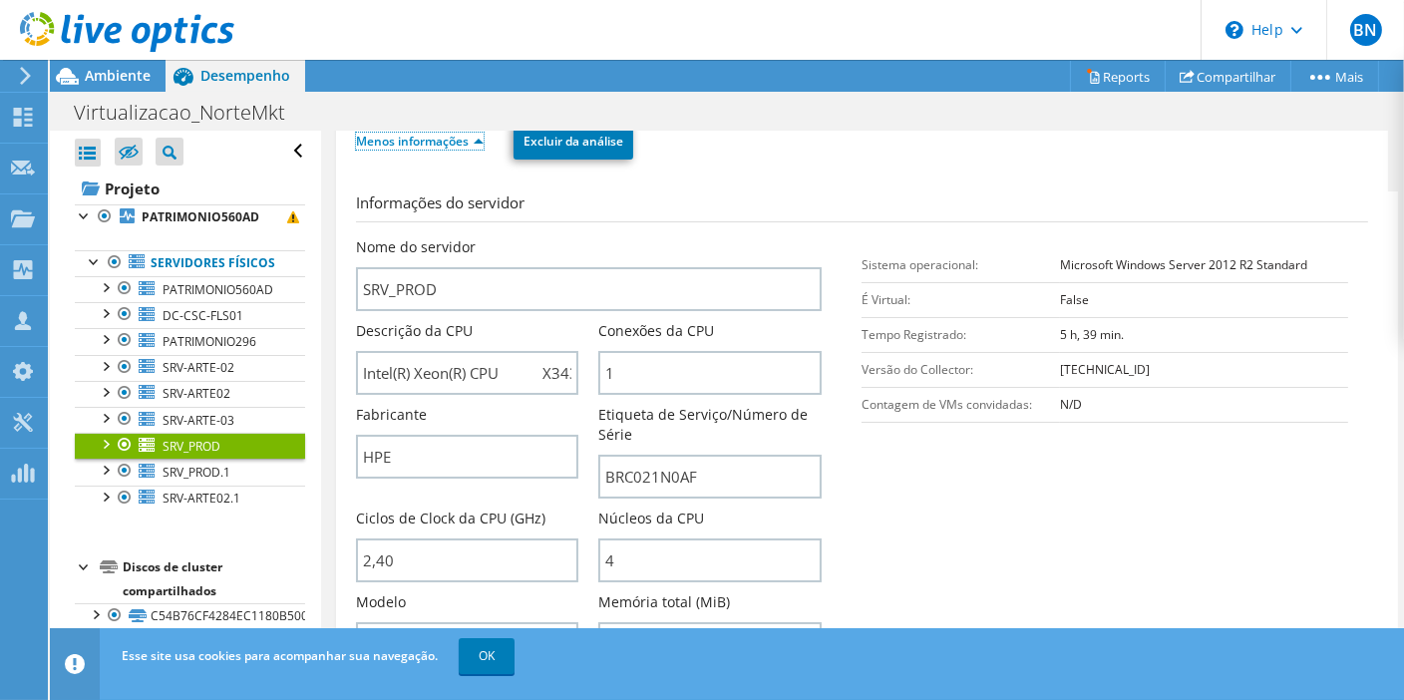
scroll to position [464, 0]
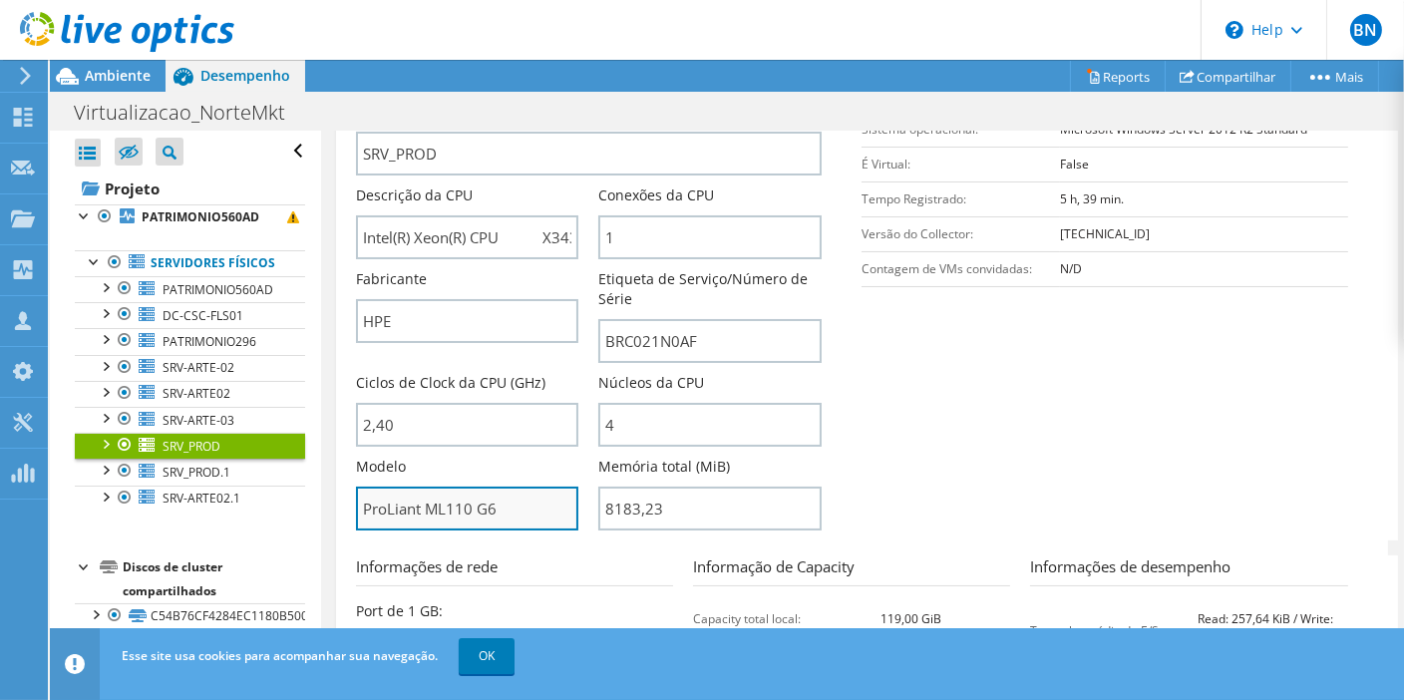
click at [430, 514] on input "ProLiant ML110 G6" at bounding box center [467, 509] width 223 height 44
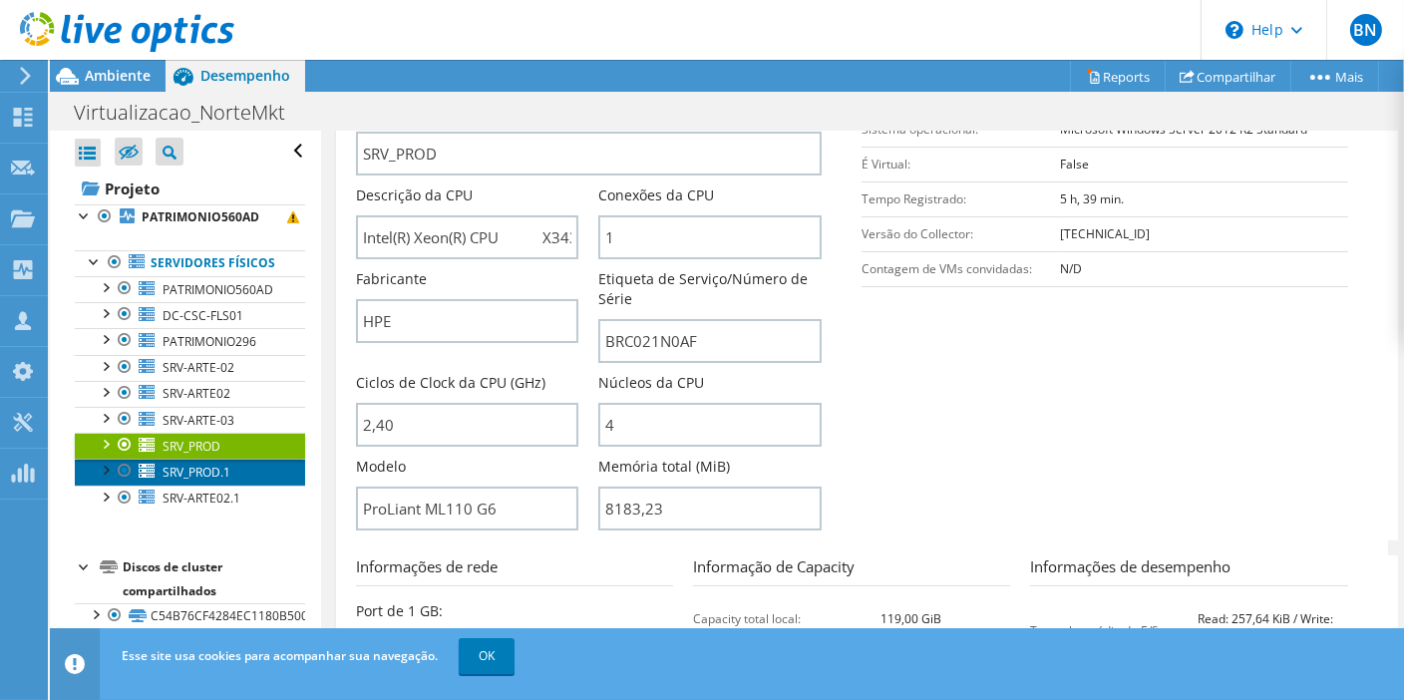
click at [228, 481] on span "SRV_PROD.1" at bounding box center [197, 472] width 68 height 17
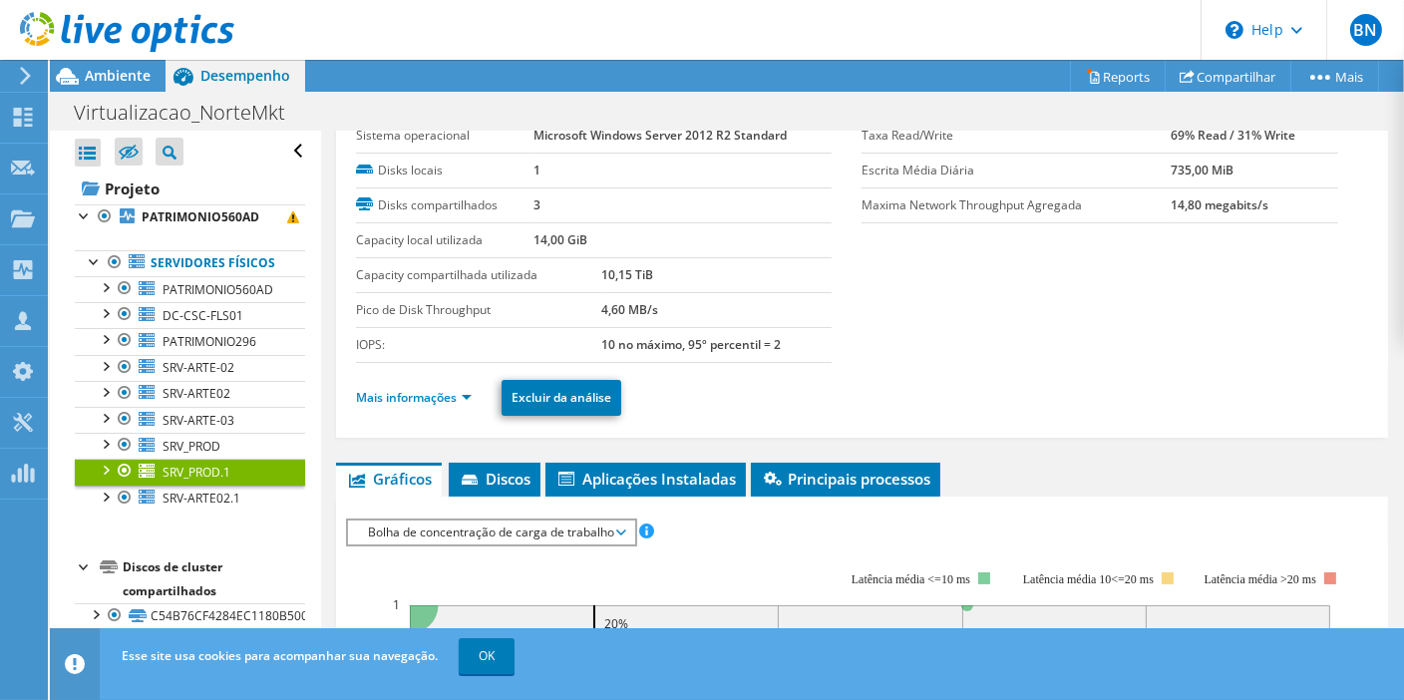
scroll to position [71, 0]
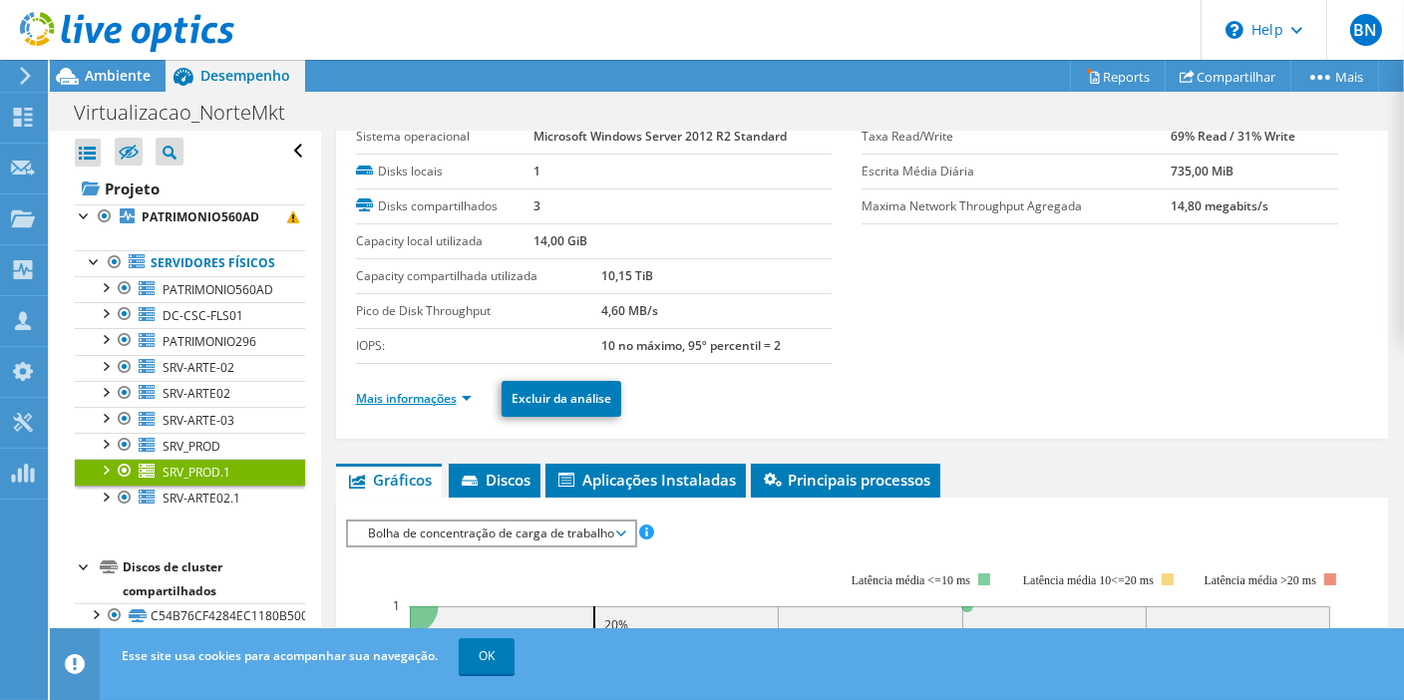
click at [464, 394] on link "Mais informações" at bounding box center [414, 398] width 116 height 17
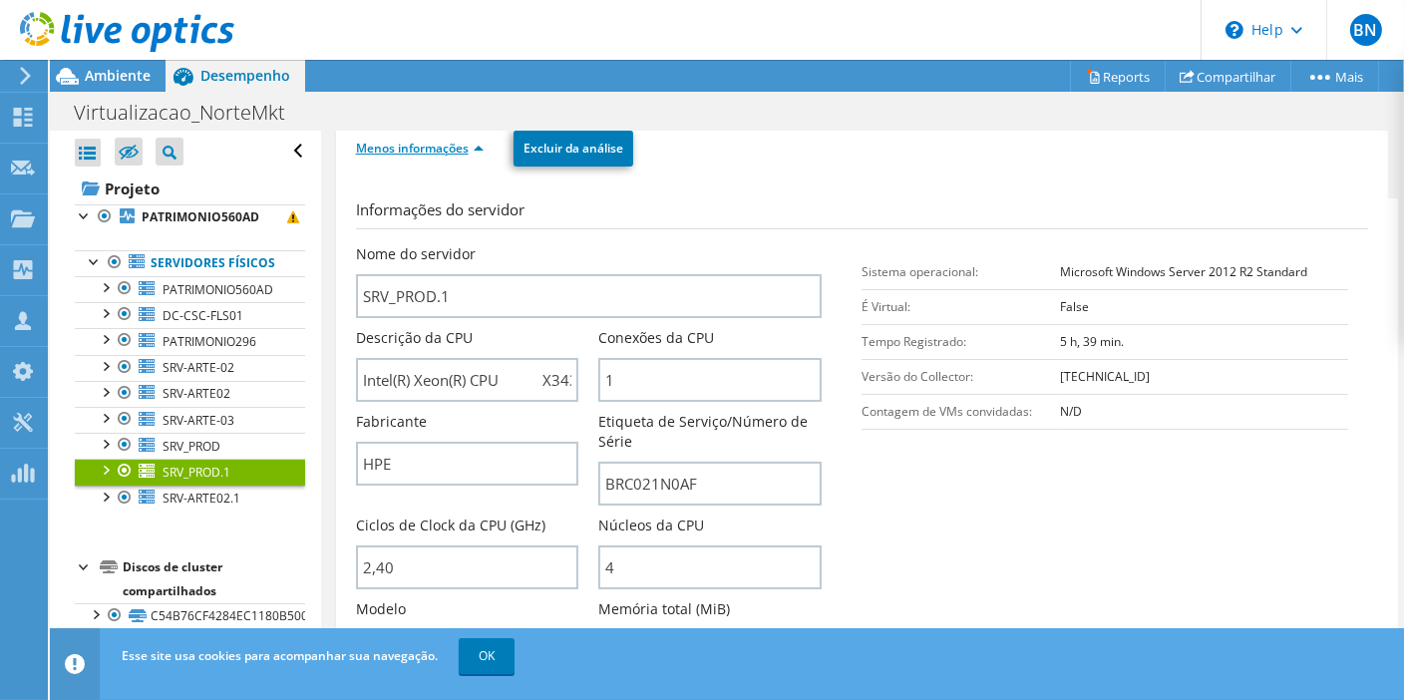
scroll to position [513, 0]
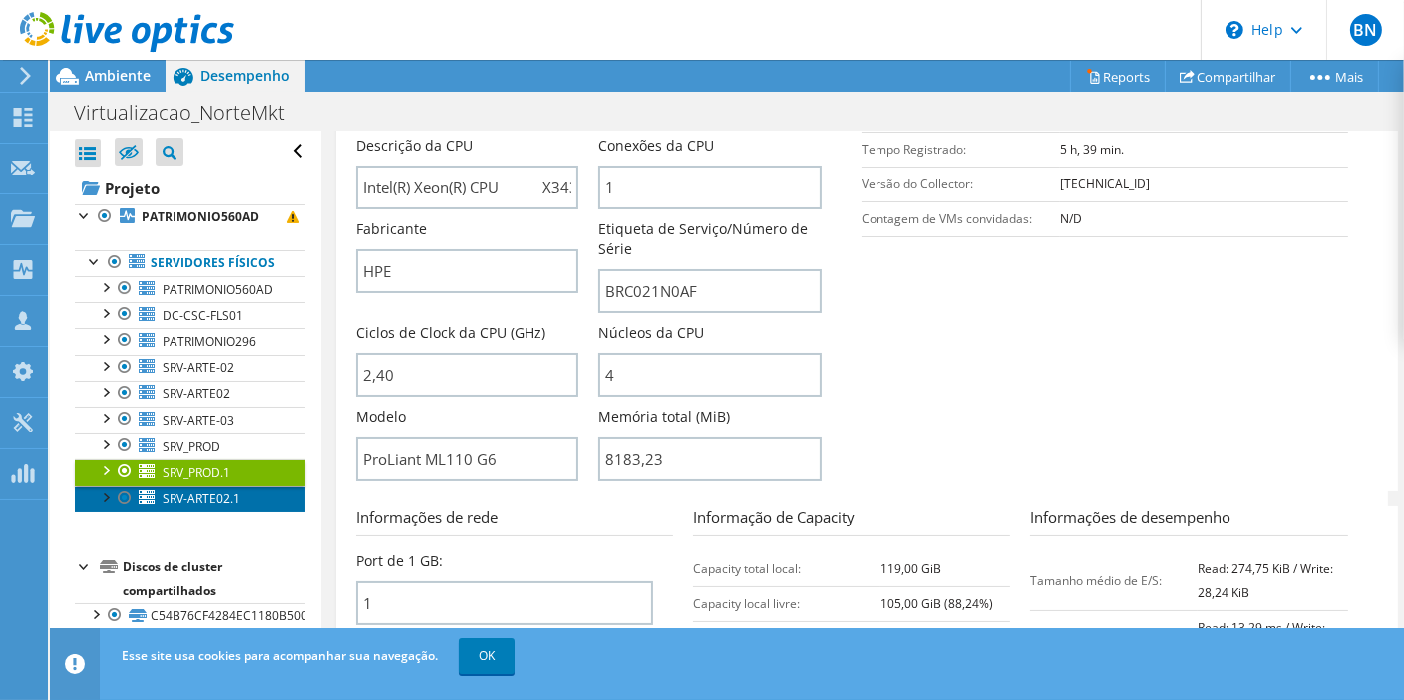
click at [219, 507] on span "SRV-ARTE02.1" at bounding box center [202, 498] width 78 height 17
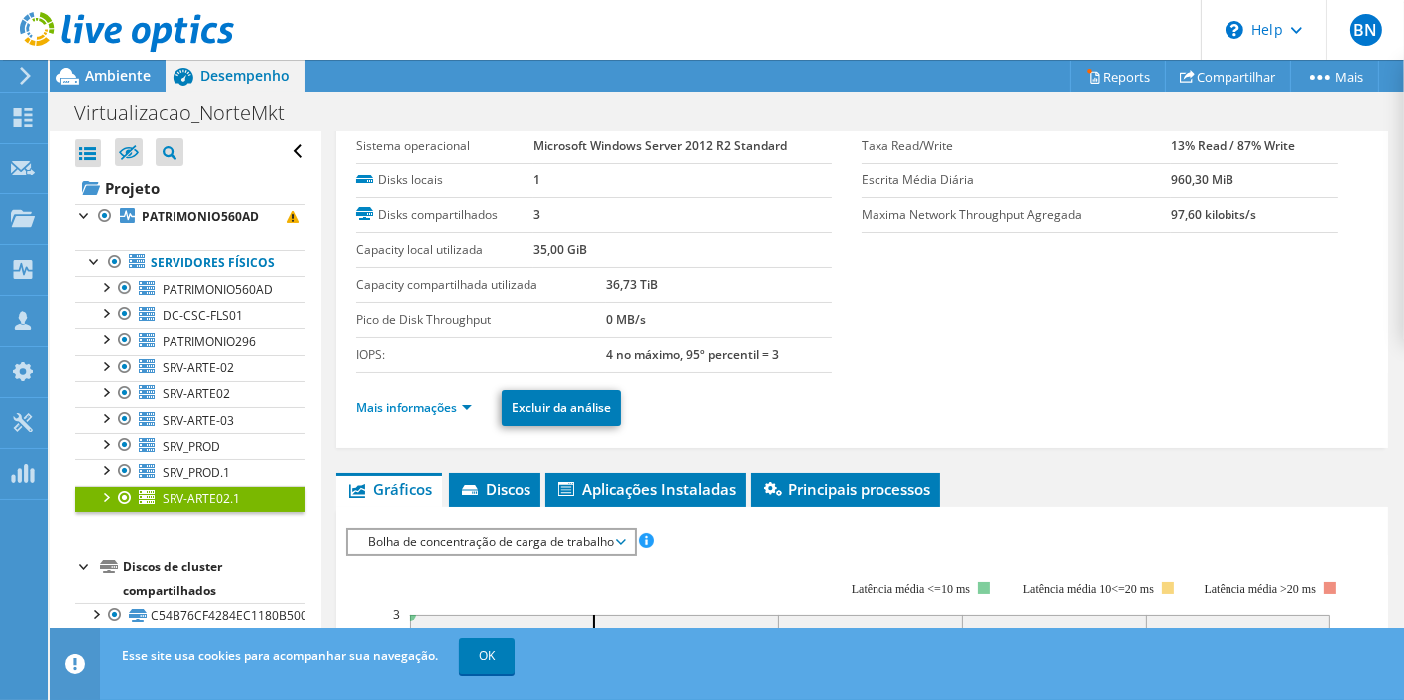
scroll to position [61, 0]
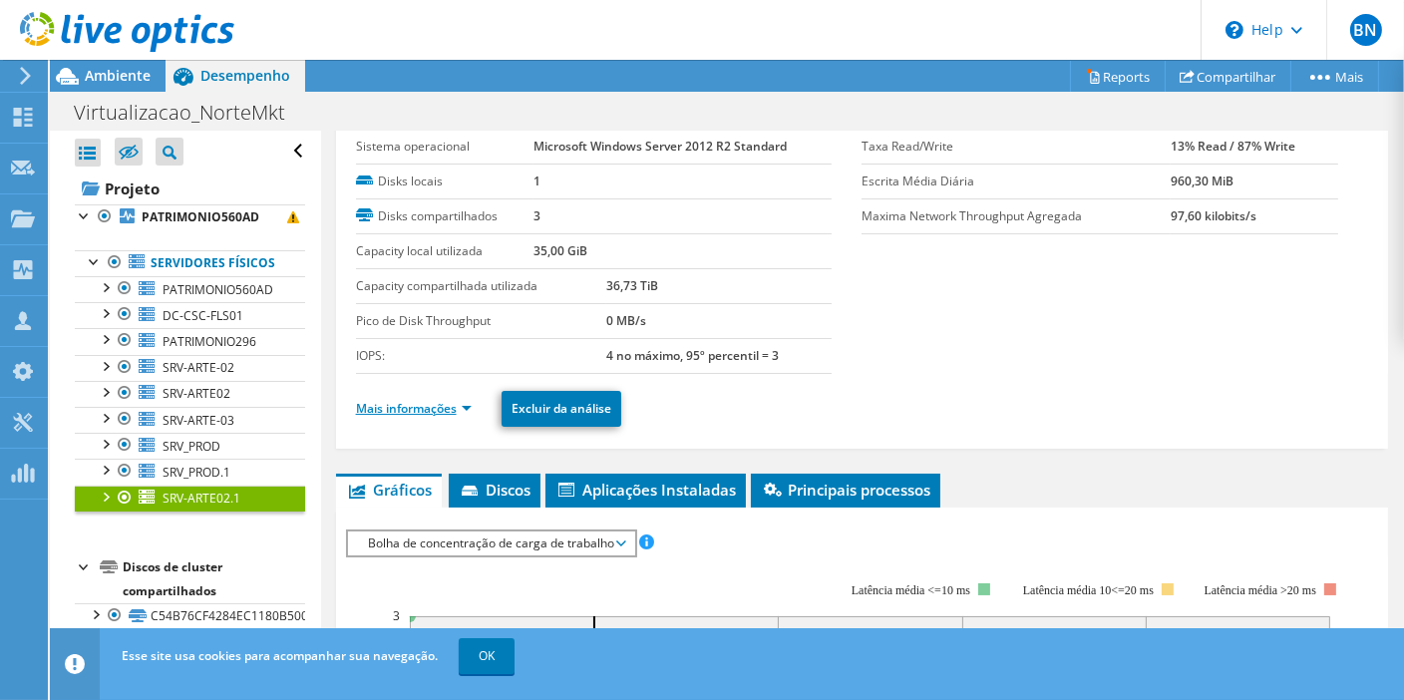
click at [460, 400] on link "Mais informações" at bounding box center [414, 408] width 116 height 17
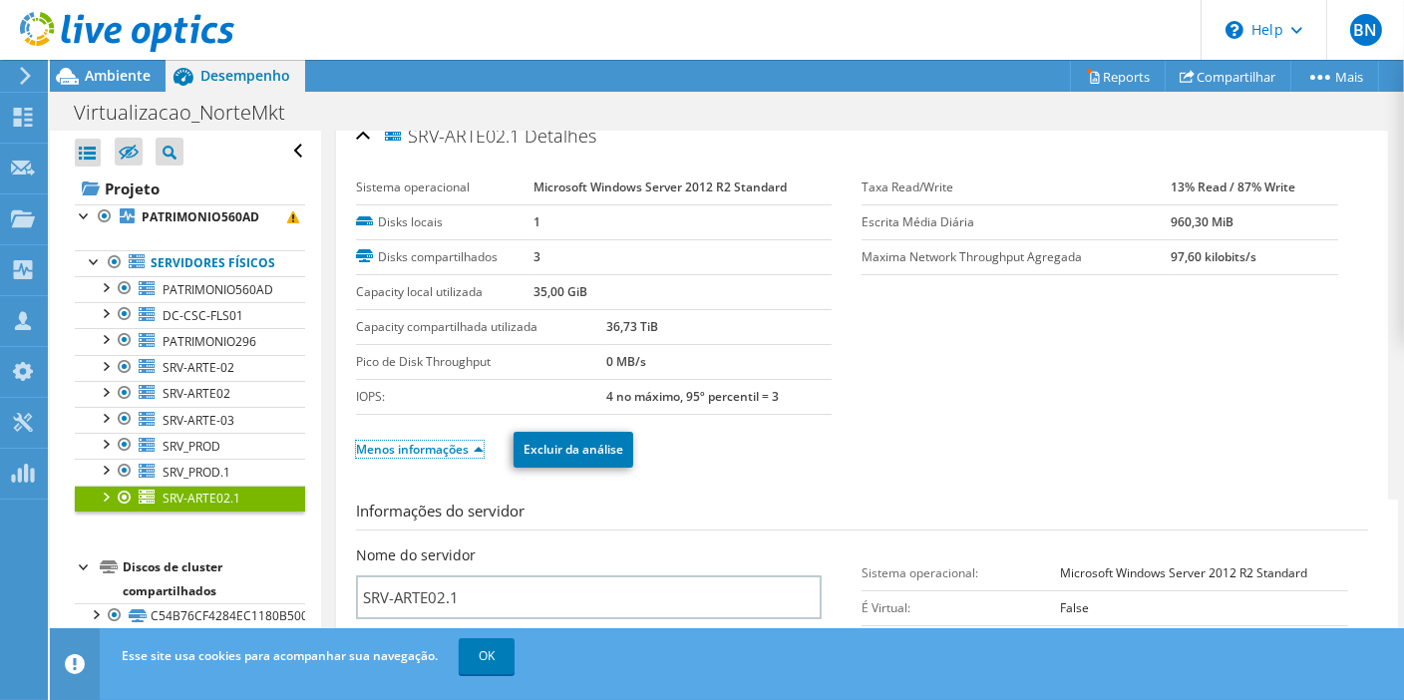
scroll to position [0, 0]
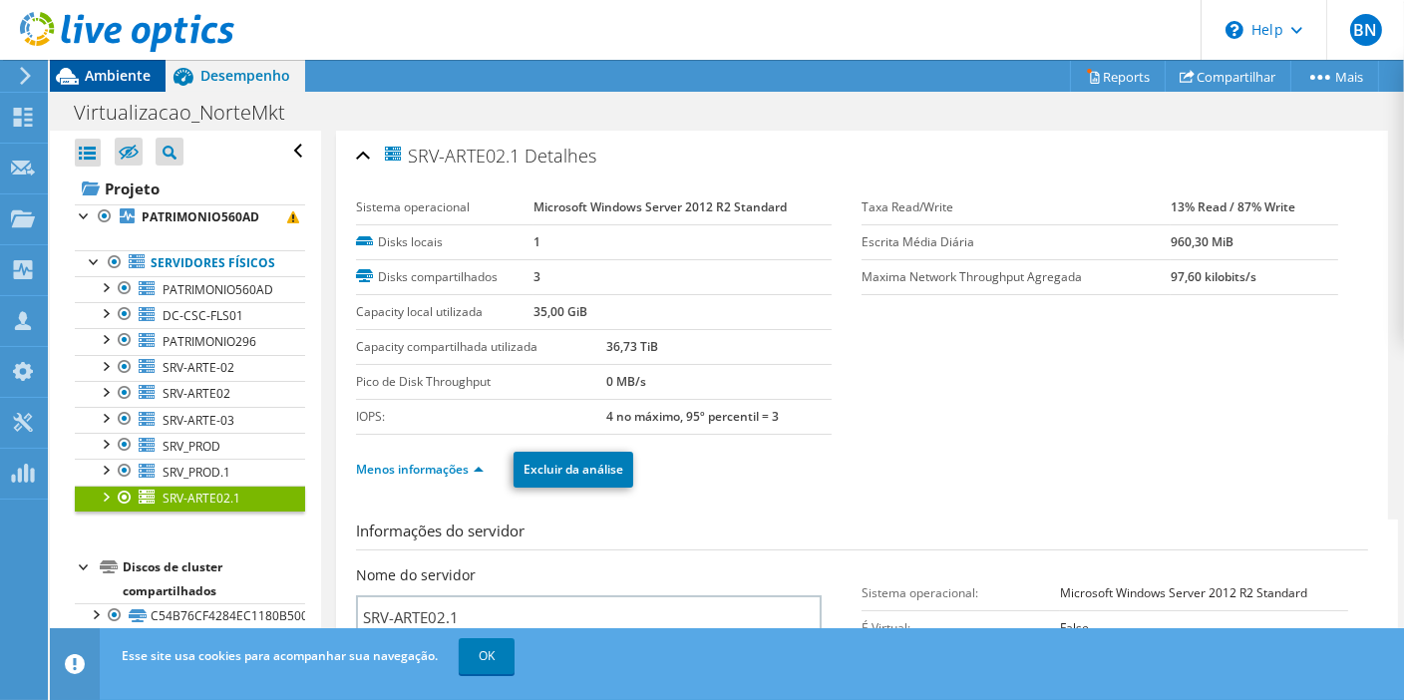
click at [118, 79] on span "Ambiente" at bounding box center [118, 75] width 66 height 19
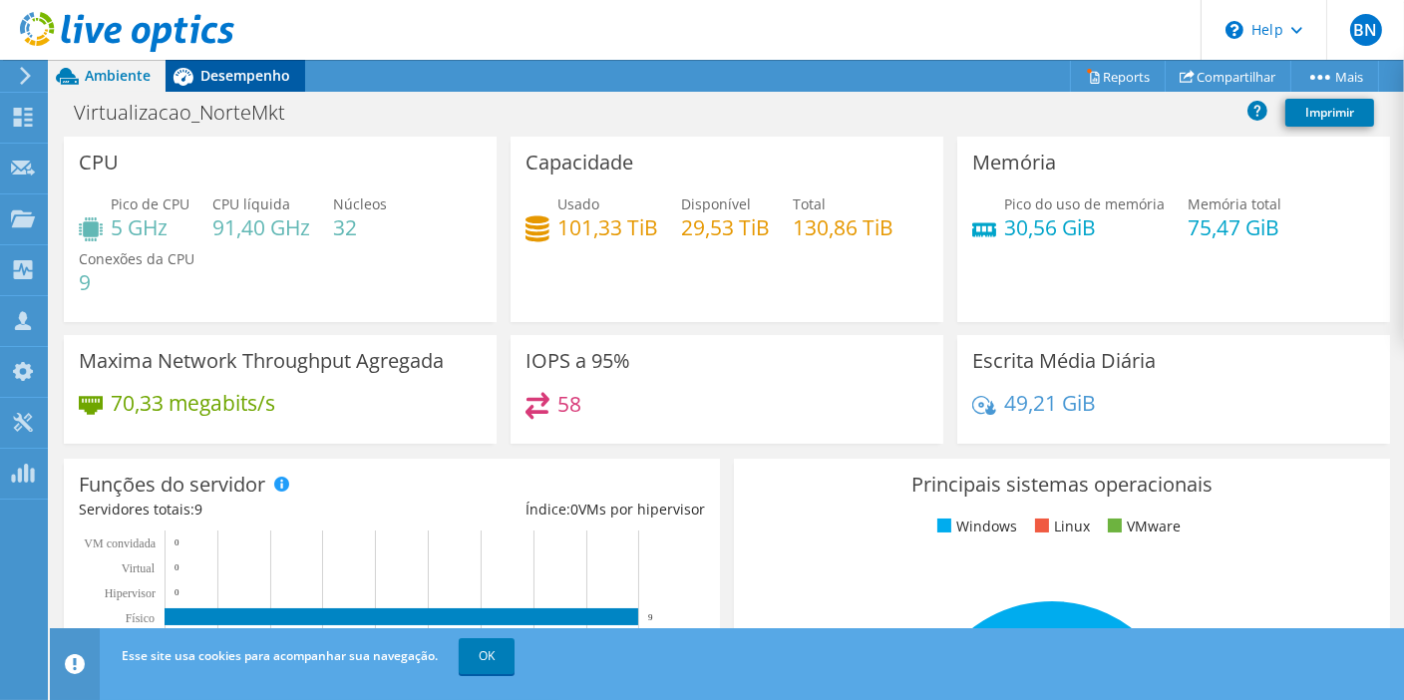
click at [239, 88] on div "Desempenho" at bounding box center [236, 76] width 140 height 32
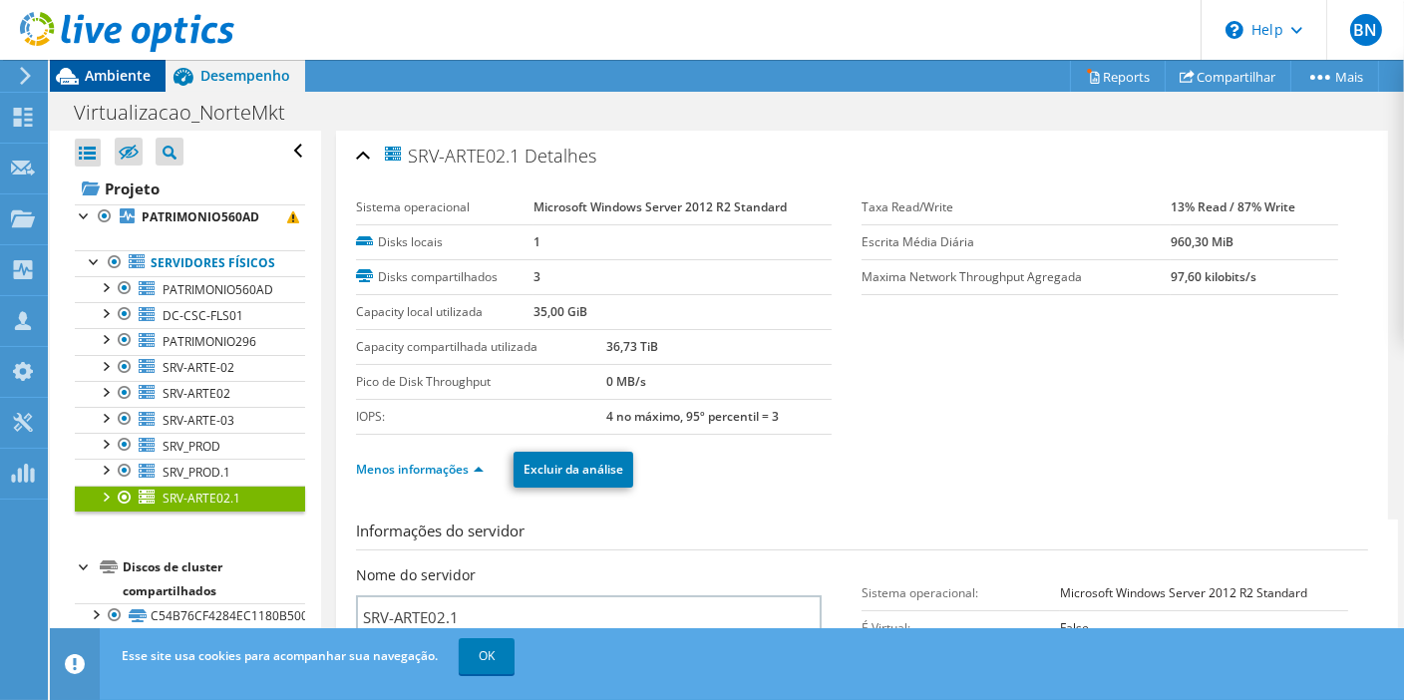
click at [111, 77] on span "Ambiente" at bounding box center [118, 75] width 66 height 19
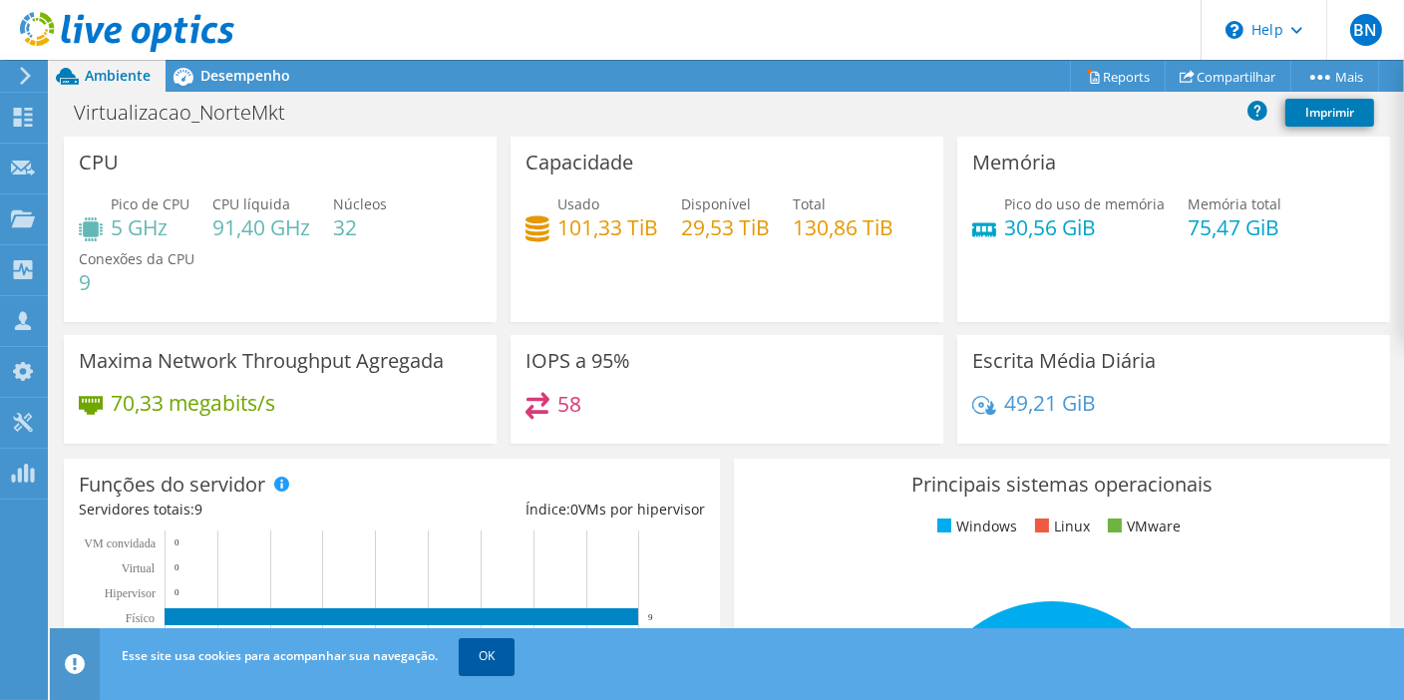
click at [492, 659] on link "OK" at bounding box center [487, 656] width 56 height 36
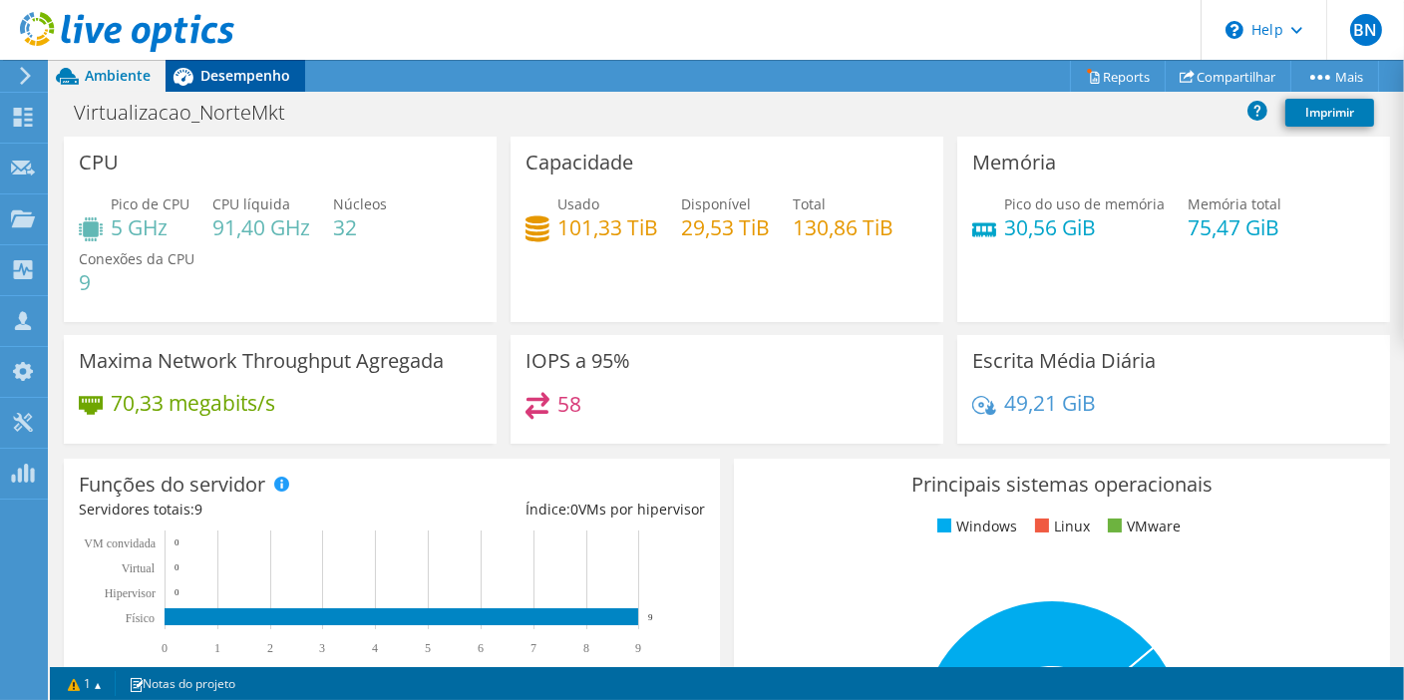
click at [243, 81] on span "Desempenho" at bounding box center [245, 75] width 90 height 19
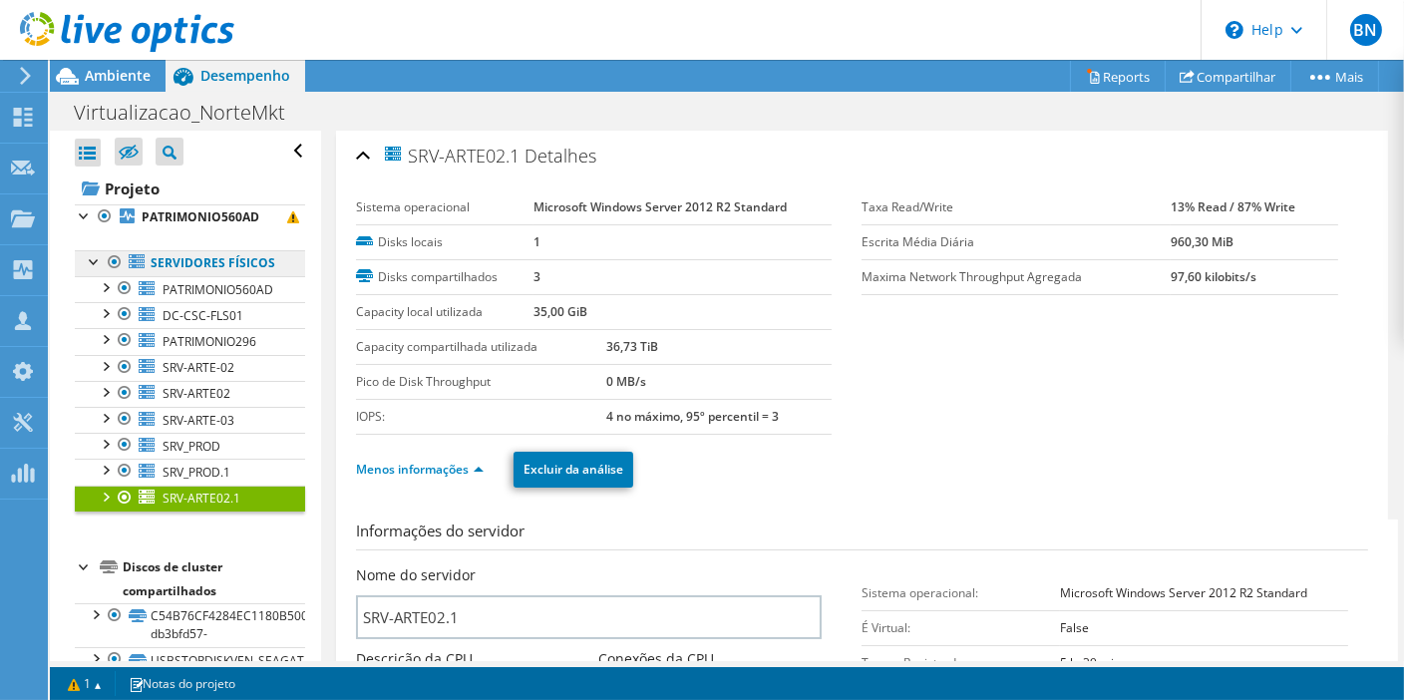
click at [191, 263] on link "Servidores físicos" at bounding box center [190, 263] width 230 height 26
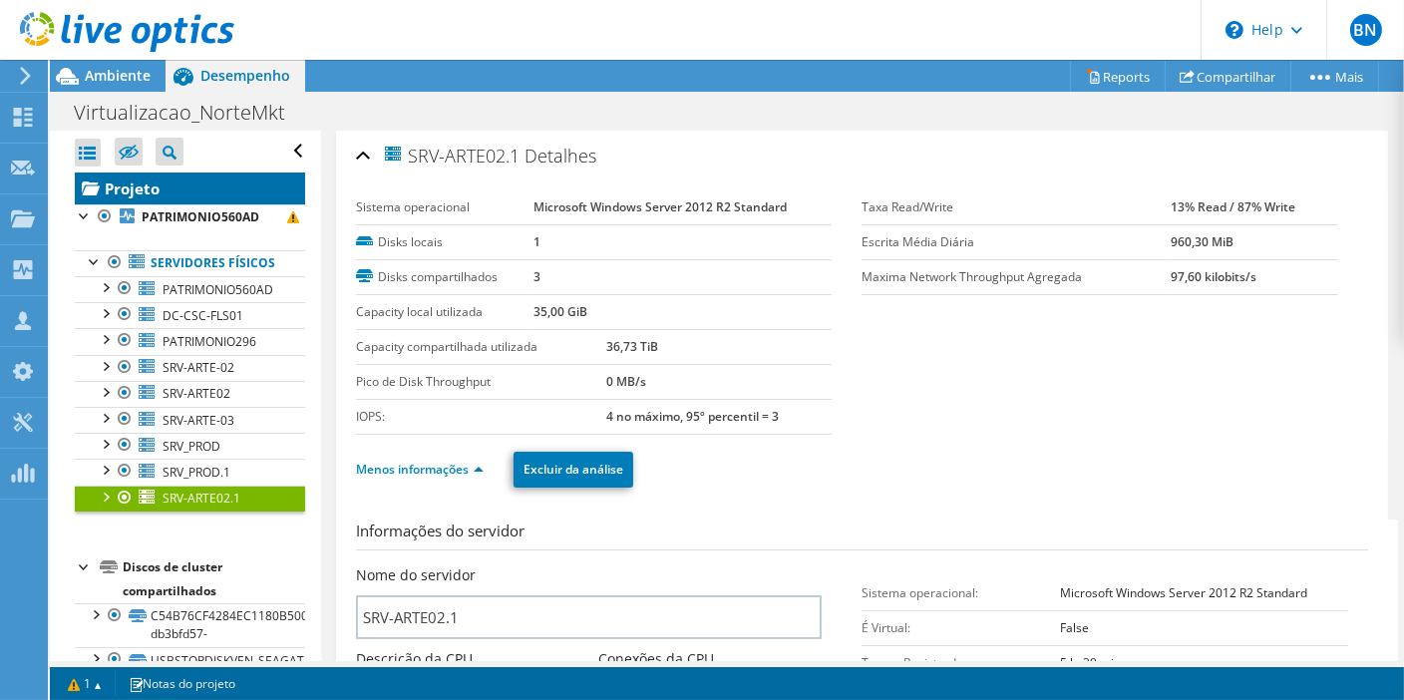
click at [155, 194] on link "Projeto" at bounding box center [190, 188] width 230 height 32
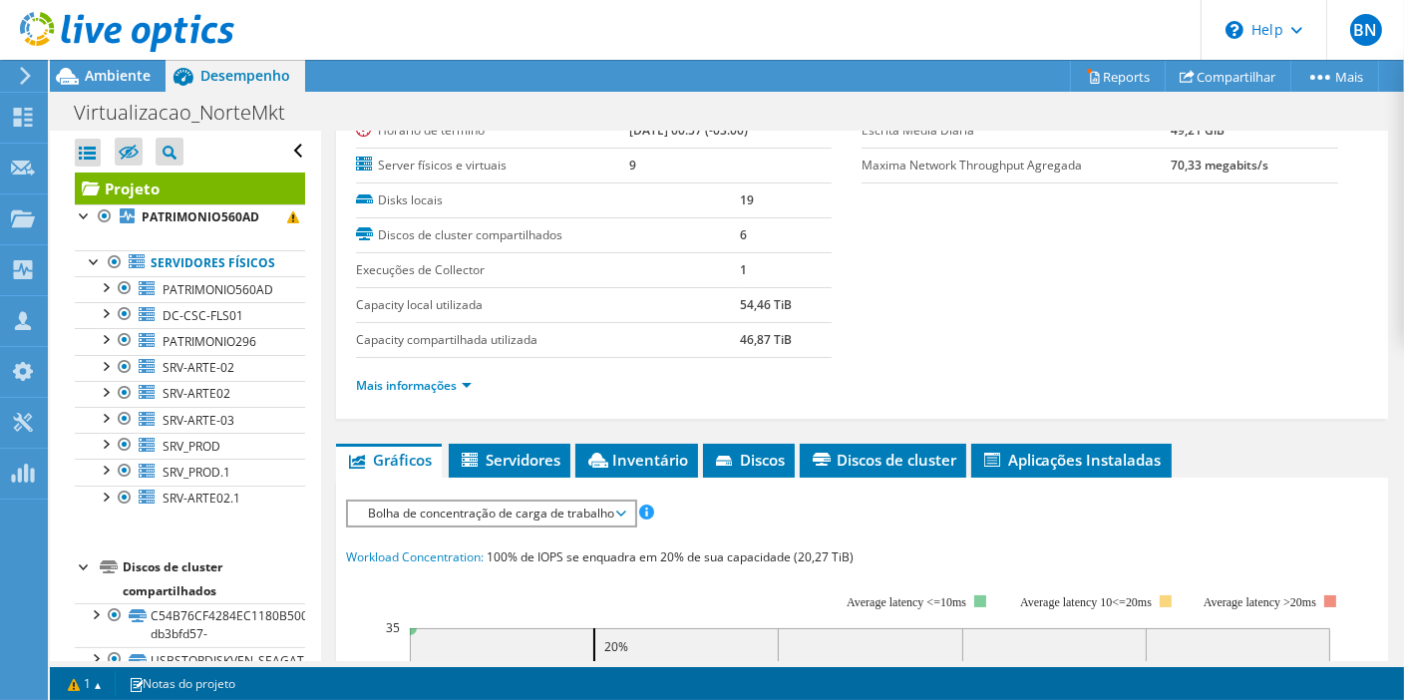
scroll to position [221, 0]
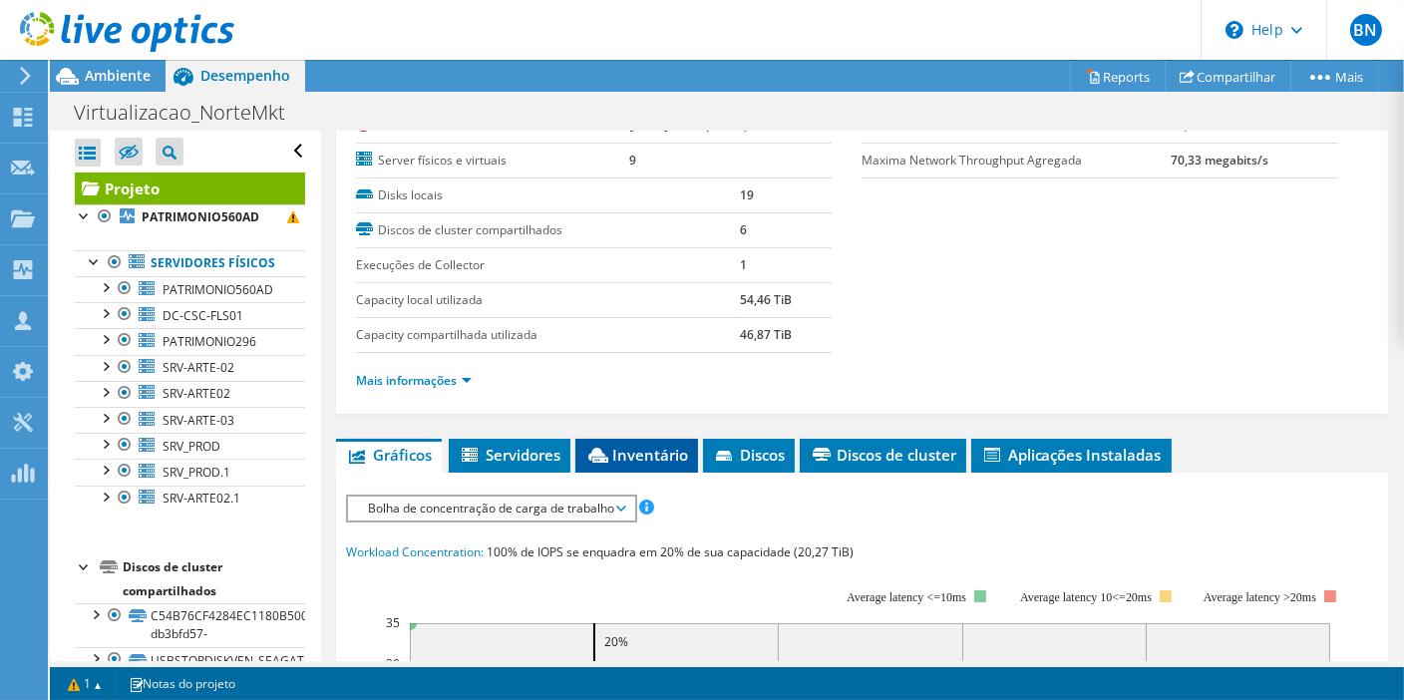
click at [636, 446] on span "Inventário" at bounding box center [636, 455] width 103 height 20
